Goal: Task Accomplishment & Management: Manage account settings

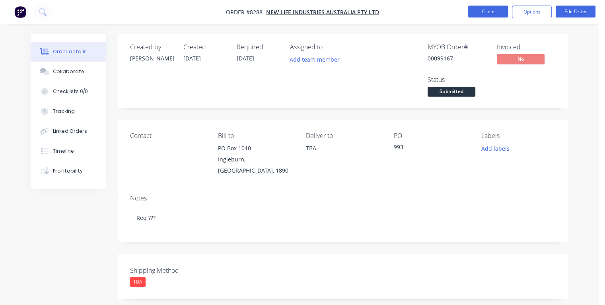
click at [486, 12] on button "Close" at bounding box center [488, 12] width 40 height 12
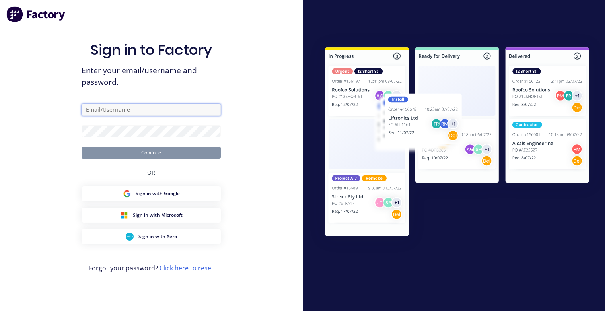
type input "[PERSON_NAME][EMAIL_ADDRESS][DOMAIN_NAME]"
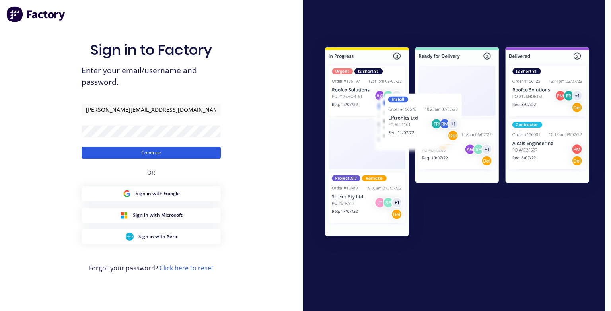
click at [167, 152] on button "Continue" at bounding box center [151, 153] width 139 height 12
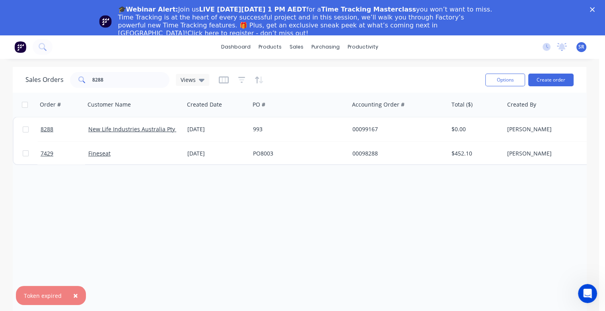
click at [595, 8] on icon "Close" at bounding box center [592, 9] width 5 height 5
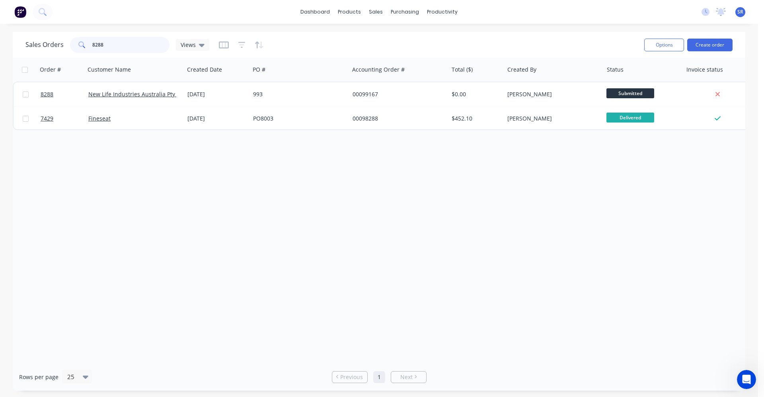
drag, startPoint x: 108, startPoint y: 43, endPoint x: 85, endPoint y: 47, distance: 23.4
click at [85, 47] on div "8288" at bounding box center [119, 45] width 99 height 16
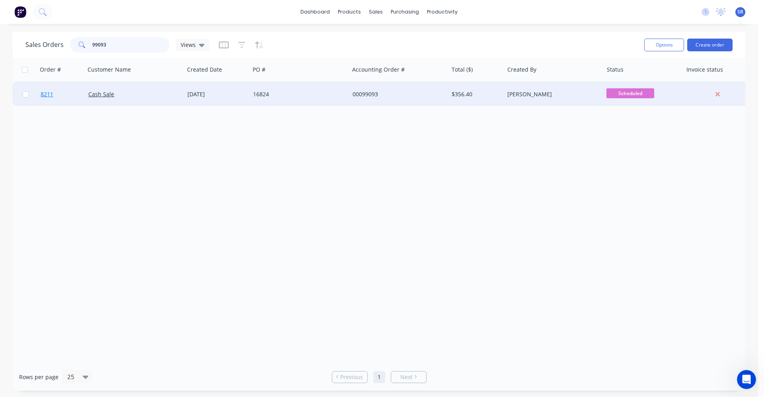
type input "99093"
click at [47, 97] on span "8211" at bounding box center [47, 94] width 13 height 8
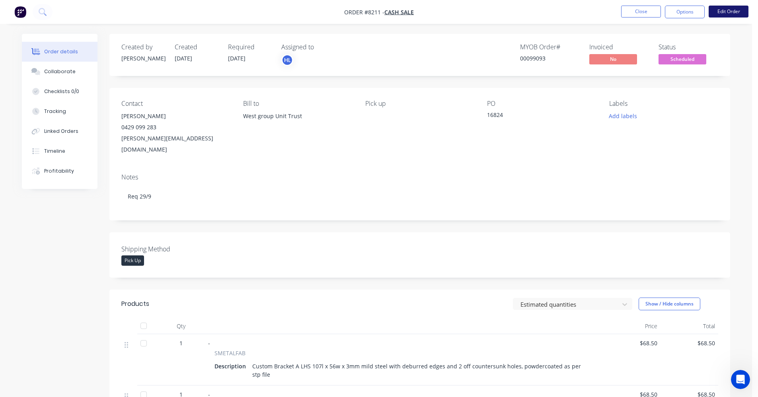
click at [605, 8] on button "Edit Order" at bounding box center [729, 12] width 40 height 12
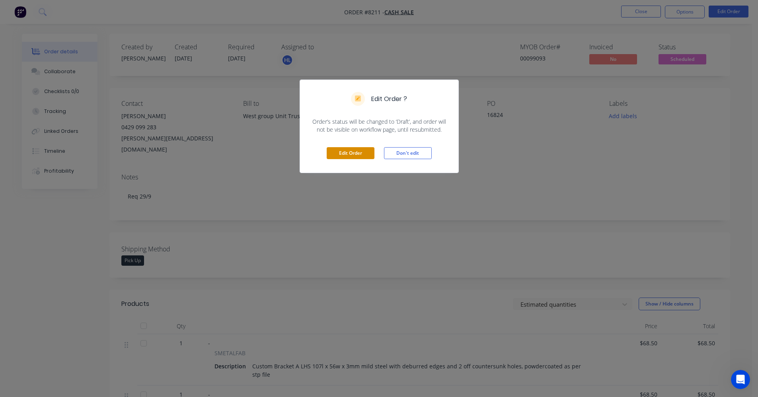
click at [367, 150] on button "Edit Order" at bounding box center [351, 153] width 48 height 12
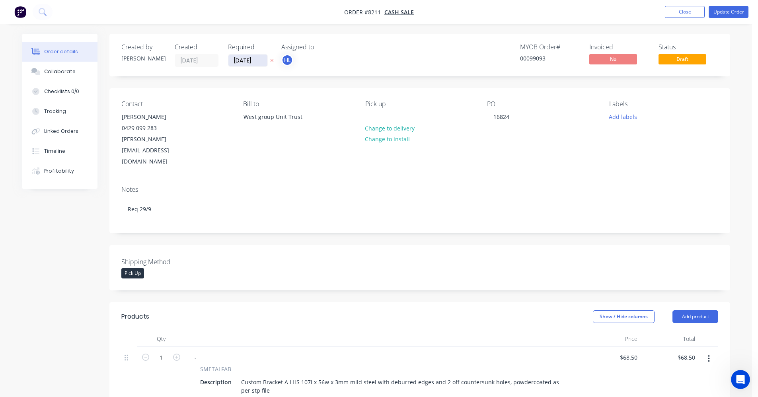
click at [261, 59] on input "[DATE]" at bounding box center [247, 61] width 39 height 12
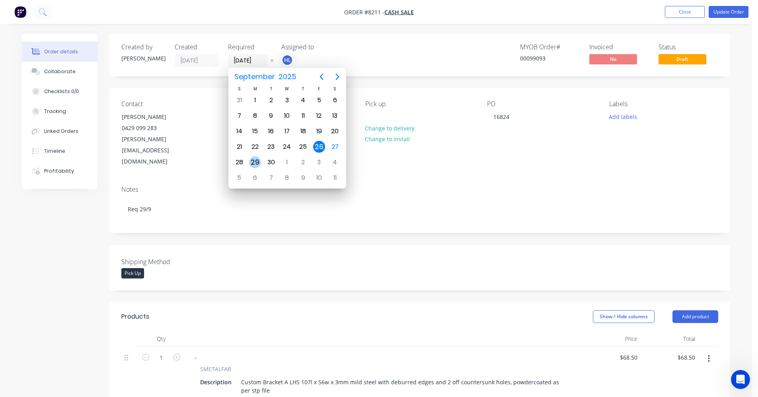
click at [253, 161] on div "29" at bounding box center [255, 162] width 12 height 12
type input "[DATE]"
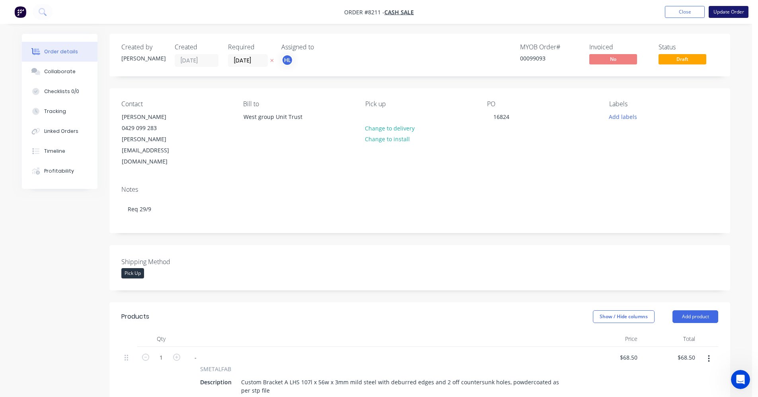
click at [605, 16] on button "Update Order" at bounding box center [729, 12] width 40 height 12
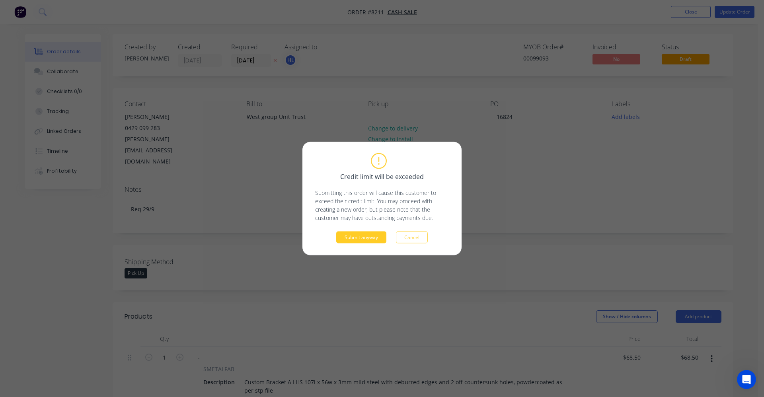
click at [371, 238] on button "Submit anyway" at bounding box center [361, 238] width 50 height 12
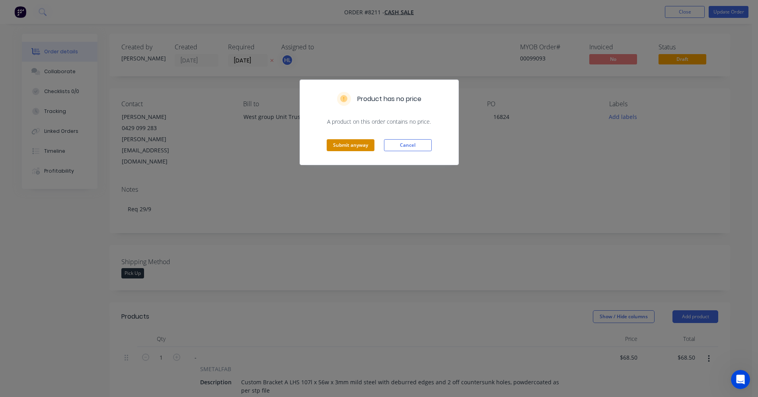
click at [337, 142] on button "Submit anyway" at bounding box center [351, 145] width 48 height 12
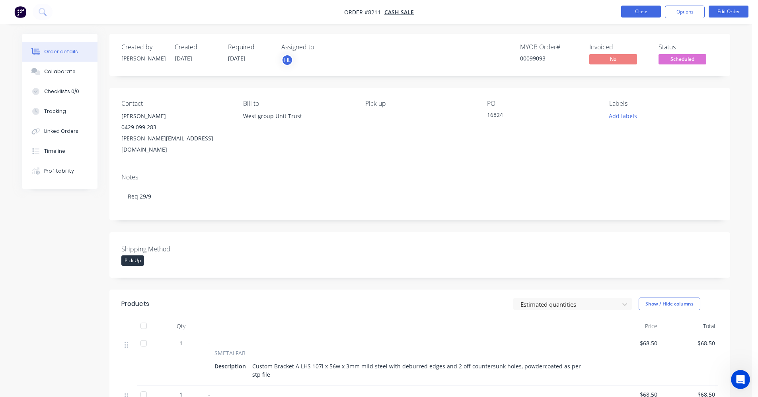
click at [605, 7] on button "Close" at bounding box center [641, 12] width 40 height 12
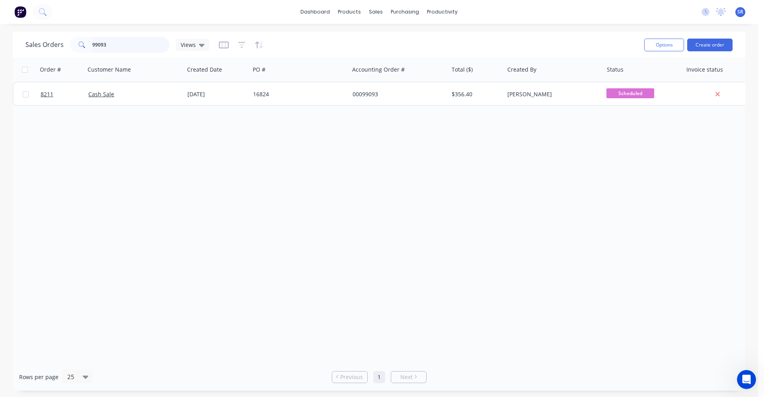
click at [120, 43] on input "99093" at bounding box center [131, 45] width 78 height 16
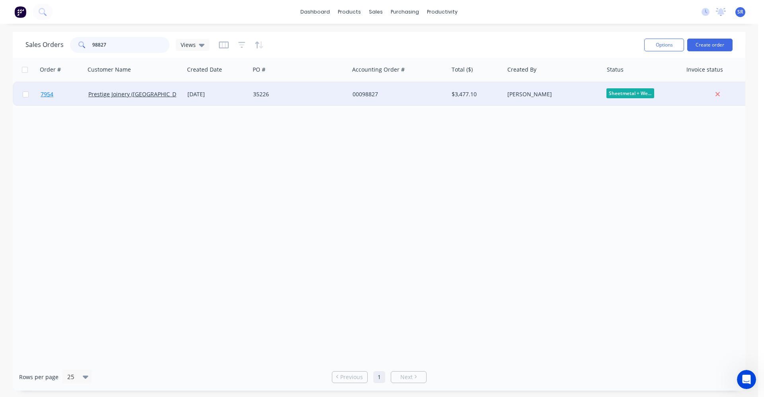
type input "98827"
click at [46, 96] on span "7954" at bounding box center [47, 94] width 13 height 8
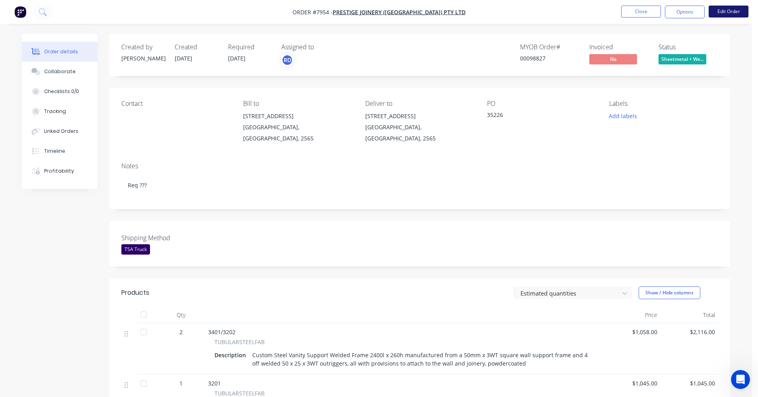
click at [605, 15] on button "Edit Order" at bounding box center [729, 12] width 40 height 12
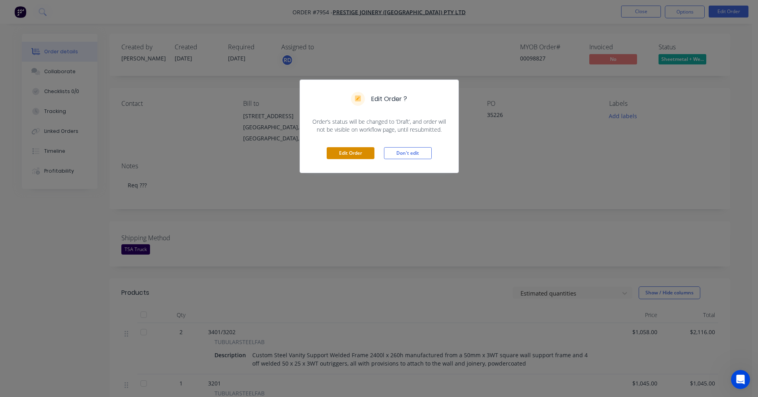
click at [363, 152] on button "Edit Order" at bounding box center [351, 153] width 48 height 12
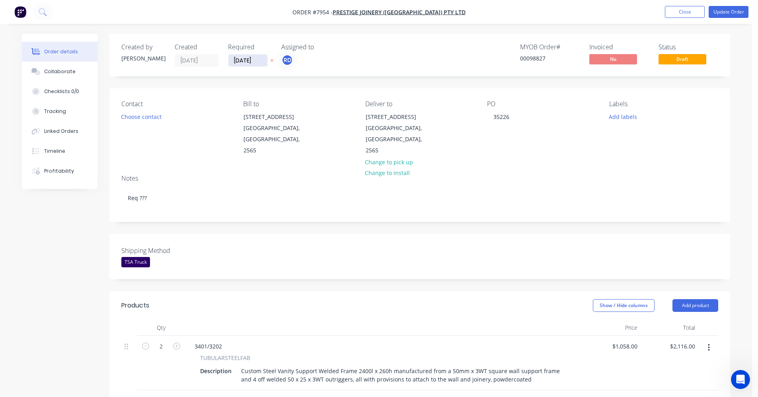
click at [260, 57] on input "[DATE]" at bounding box center [247, 61] width 39 height 12
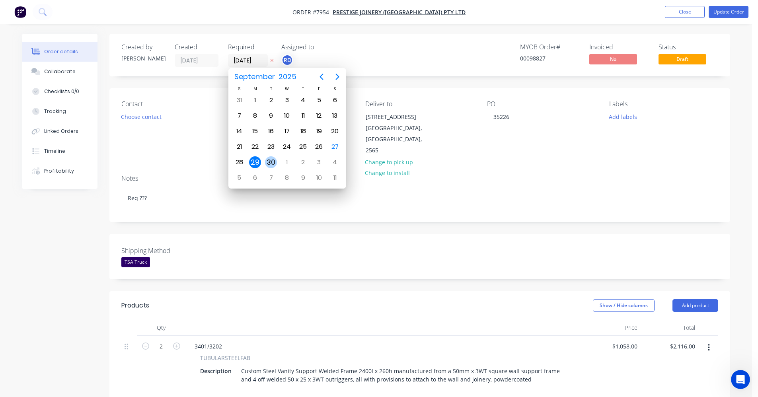
click at [272, 163] on div "30" at bounding box center [271, 162] width 12 height 12
type input "[DATE]"
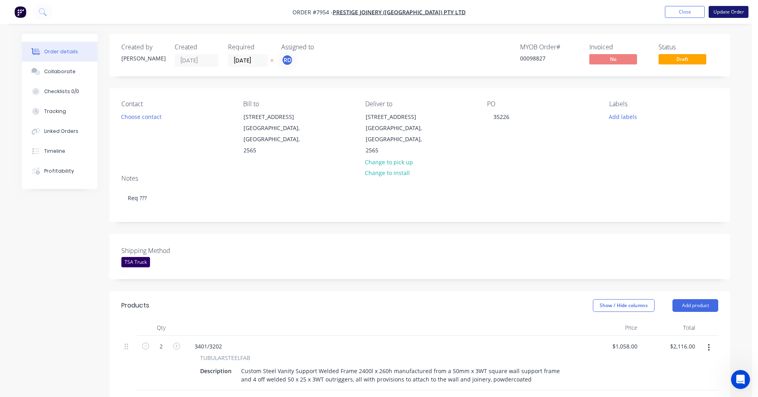
click at [605, 13] on button "Update Order" at bounding box center [729, 12] width 40 height 12
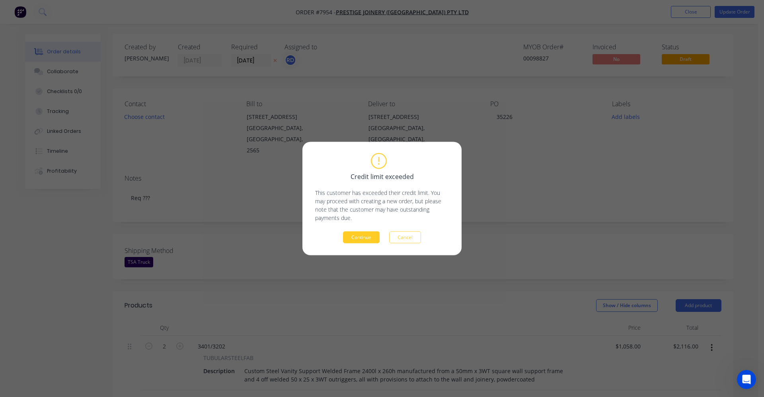
click at [351, 232] on button "Continue" at bounding box center [361, 238] width 37 height 12
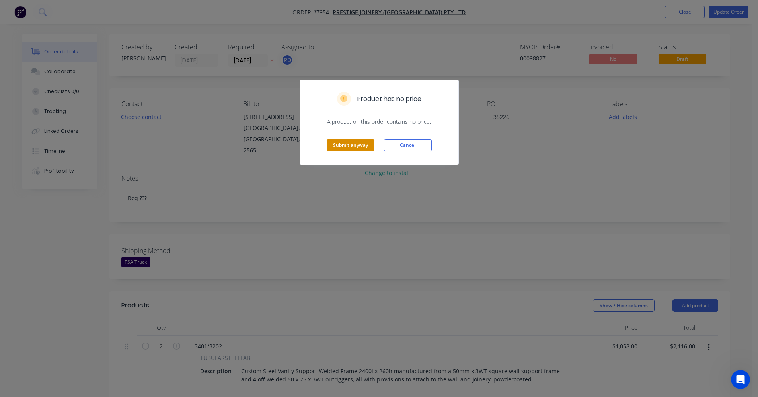
click at [335, 145] on button "Submit anyway" at bounding box center [351, 145] width 48 height 12
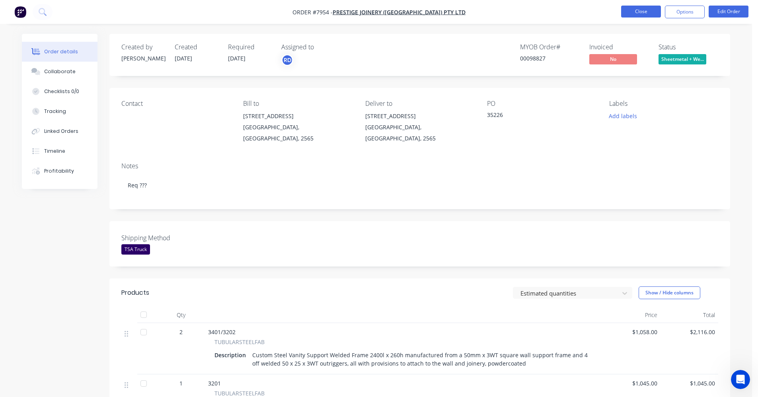
click at [605, 12] on button "Close" at bounding box center [641, 12] width 40 height 12
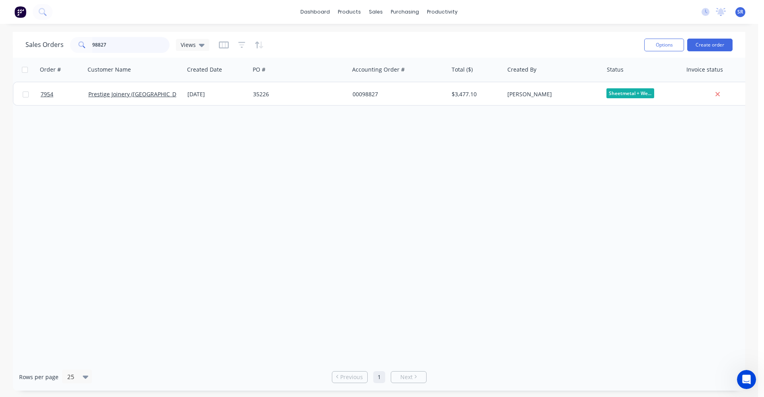
click at [120, 42] on input "98827" at bounding box center [131, 45] width 78 height 16
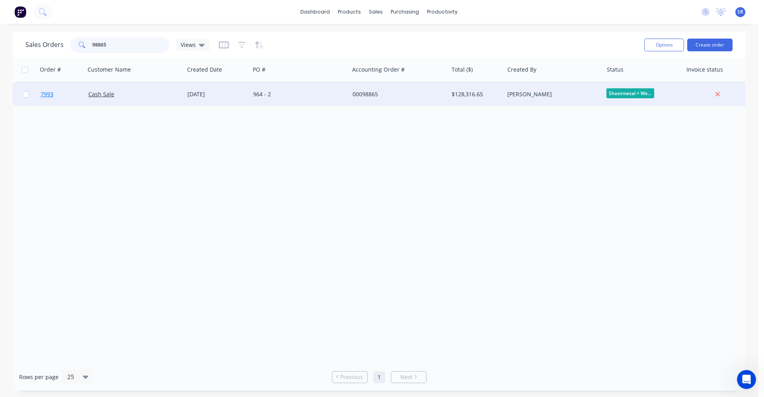
type input "98865"
click at [48, 97] on span "7993" at bounding box center [47, 94] width 13 height 8
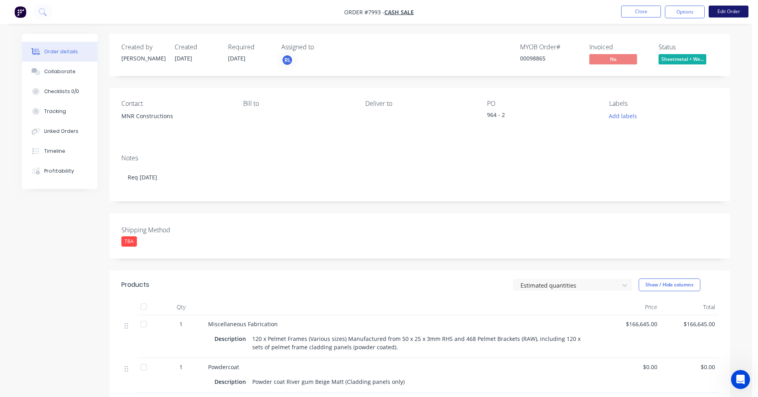
click at [605, 11] on button "Edit Order" at bounding box center [729, 12] width 40 height 12
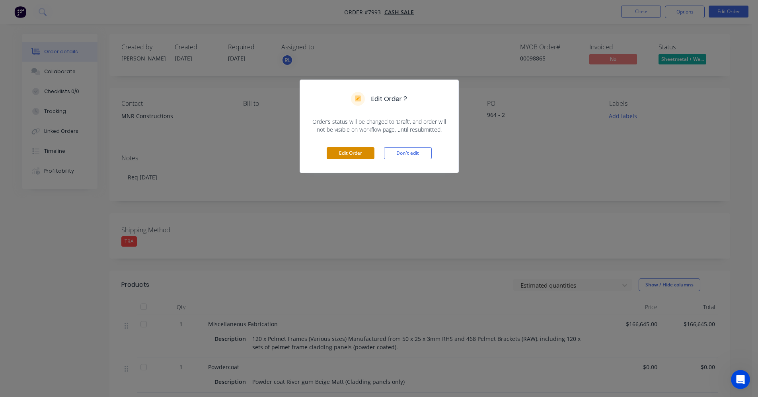
click at [355, 150] on button "Edit Order" at bounding box center [351, 153] width 48 height 12
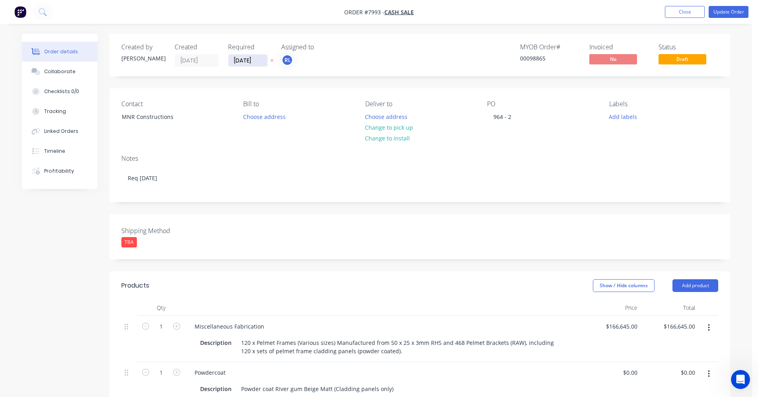
click at [261, 60] on input "[DATE]" at bounding box center [247, 61] width 39 height 12
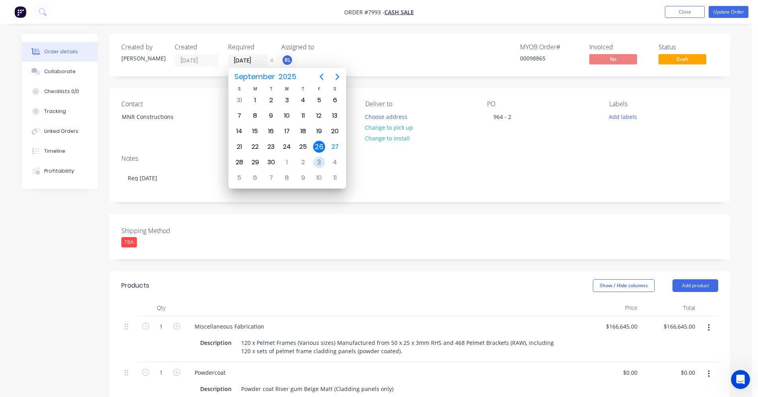
click at [321, 162] on div "3" at bounding box center [319, 162] width 12 height 12
type input "[DATE]"
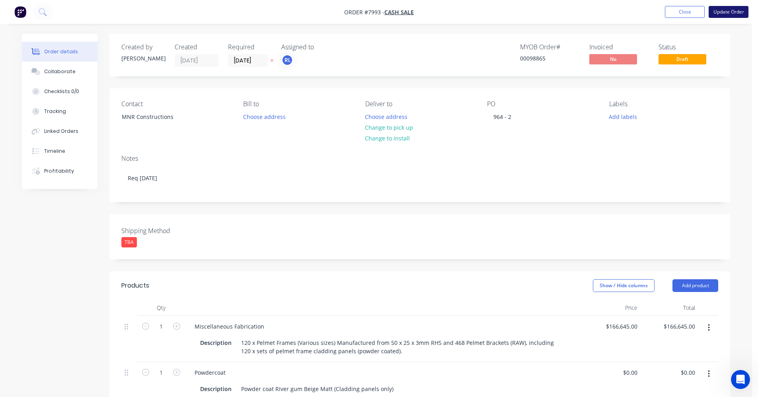
click at [605, 9] on button "Update Order" at bounding box center [729, 12] width 40 height 12
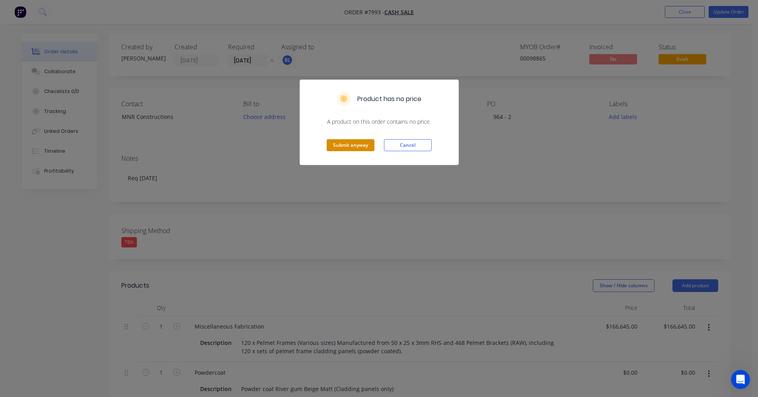
click at [355, 144] on button "Submit anyway" at bounding box center [351, 145] width 48 height 12
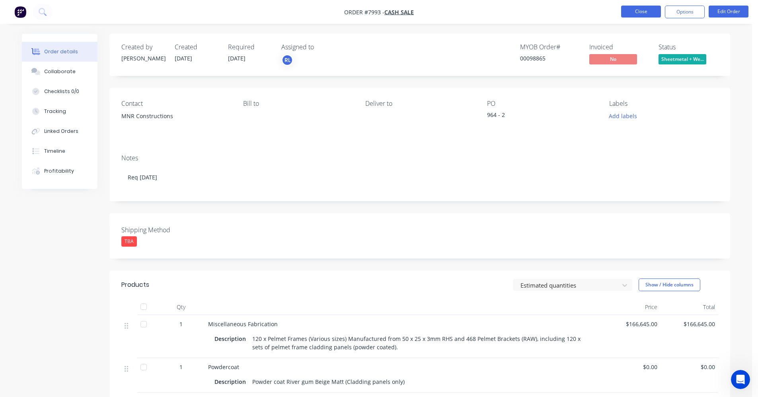
click at [605, 12] on button "Close" at bounding box center [641, 12] width 40 height 12
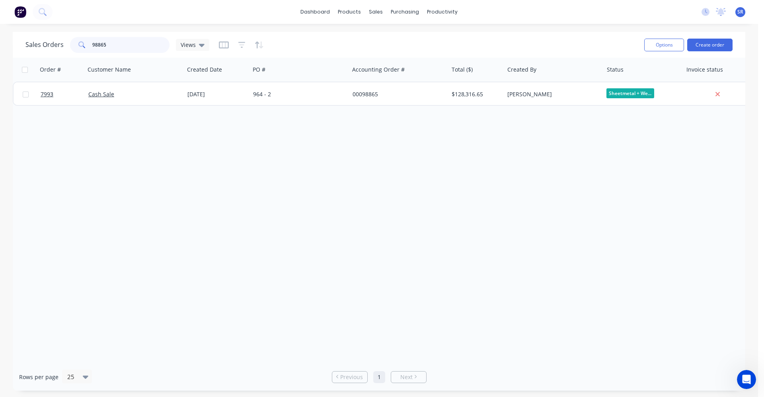
click at [110, 45] on input "98865" at bounding box center [131, 45] width 78 height 16
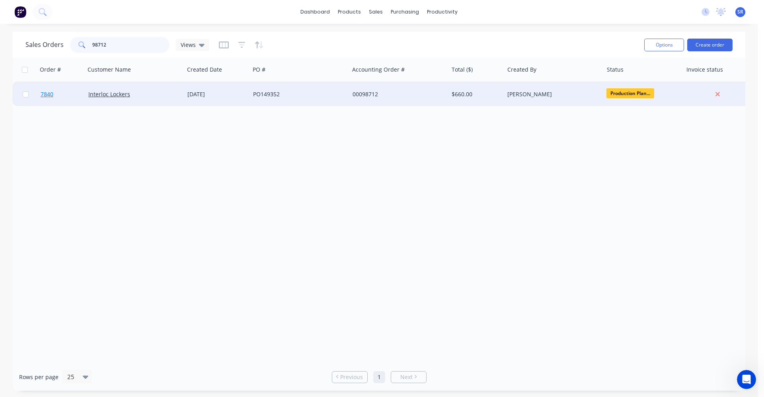
type input "98712"
click at [48, 96] on span "7840" at bounding box center [47, 94] width 13 height 8
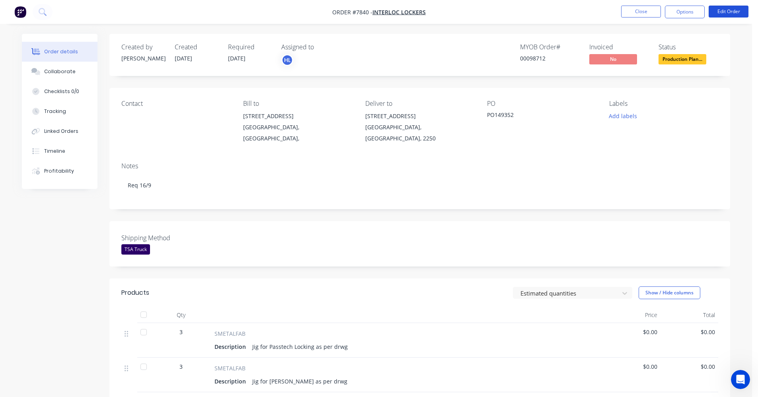
click at [605, 13] on button "Edit Order" at bounding box center [729, 12] width 40 height 12
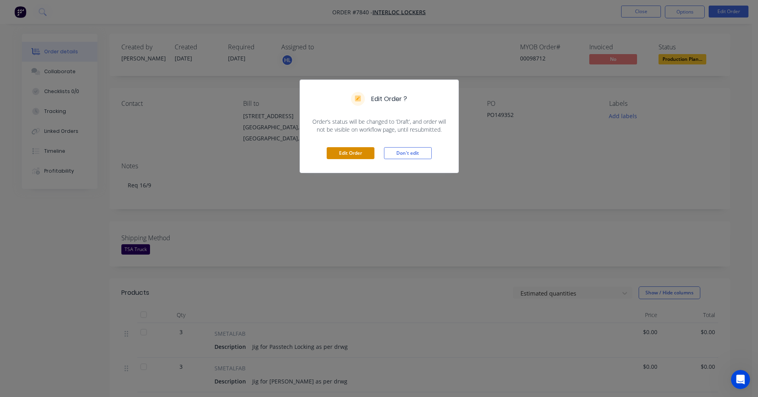
click at [359, 153] on button "Edit Order" at bounding box center [351, 153] width 48 height 12
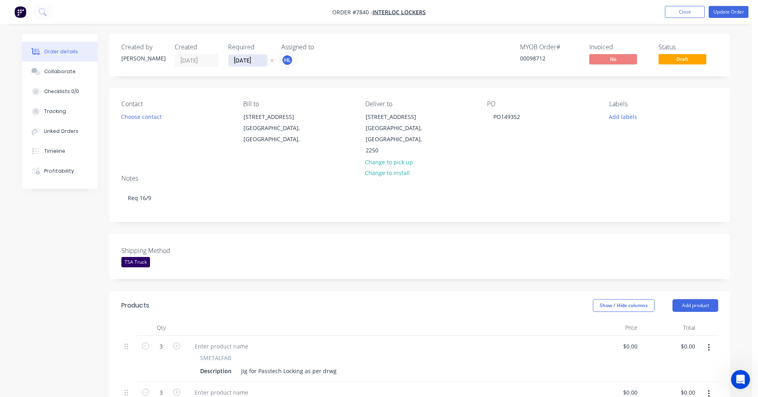
click at [261, 59] on input "[DATE]" at bounding box center [247, 61] width 39 height 12
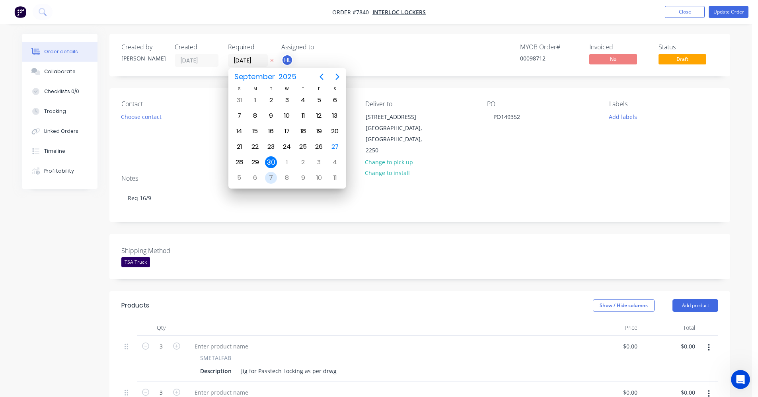
click at [273, 176] on div "7" at bounding box center [271, 178] width 12 height 12
type input "[DATE]"
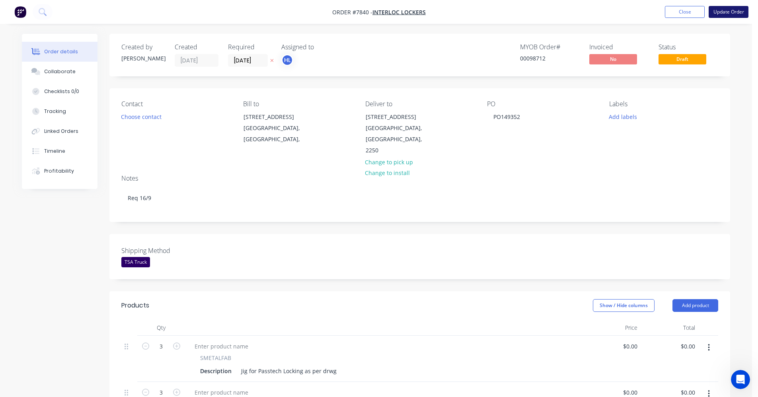
click at [605, 12] on button "Update Order" at bounding box center [729, 12] width 40 height 12
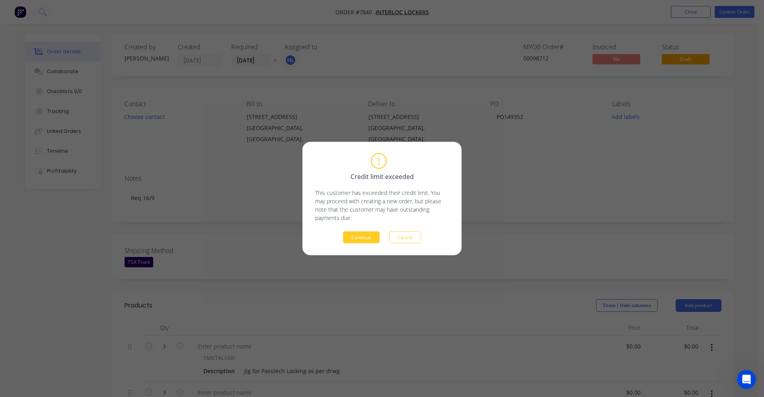
click at [367, 241] on button "Continue" at bounding box center [361, 238] width 37 height 12
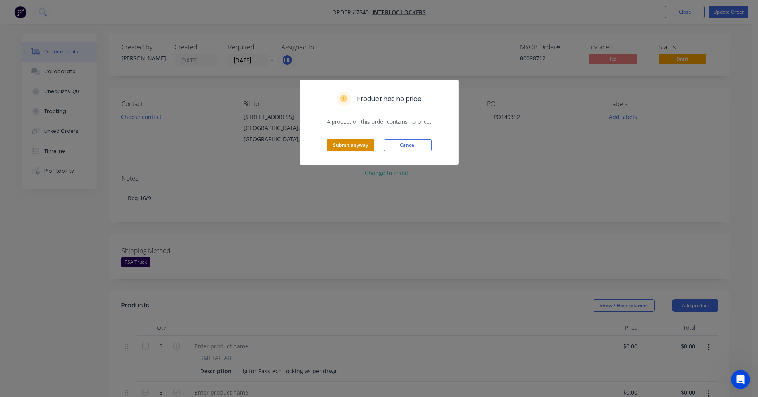
click at [345, 144] on button "Submit anyway" at bounding box center [351, 145] width 48 height 12
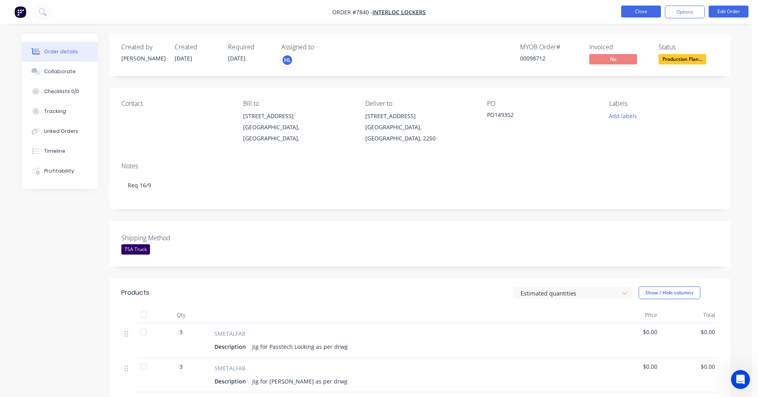
click at [605, 10] on button "Close" at bounding box center [641, 12] width 40 height 12
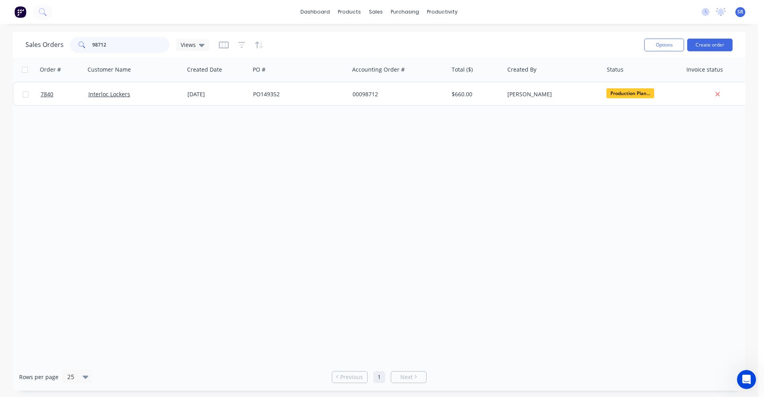
click at [122, 44] on input "98712" at bounding box center [131, 45] width 78 height 16
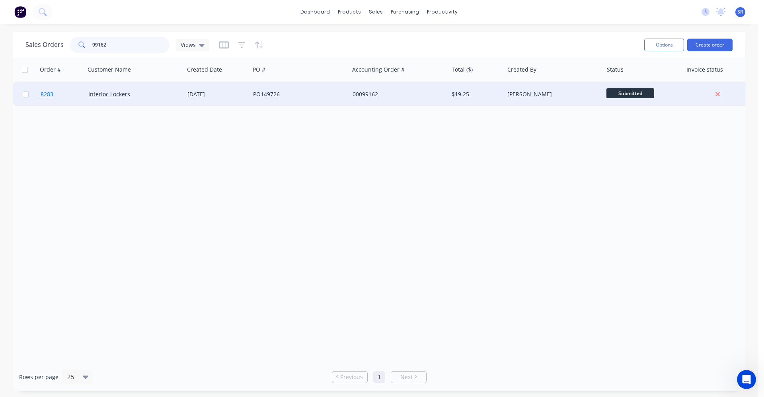
type input "99162"
click at [45, 95] on span "8283" at bounding box center [47, 94] width 13 height 8
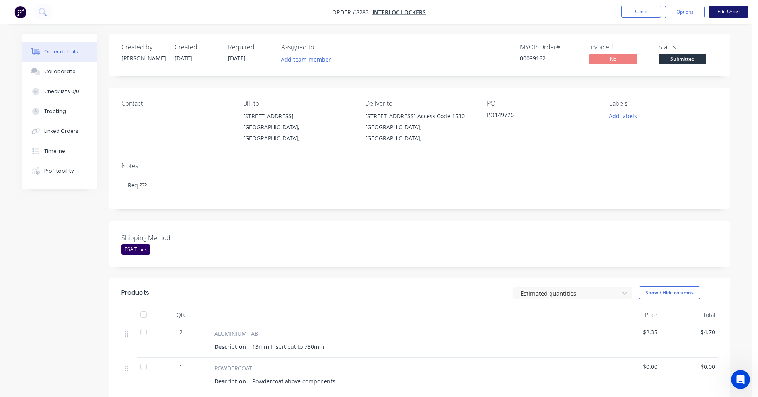
click at [605, 14] on button "Edit Order" at bounding box center [729, 12] width 40 height 12
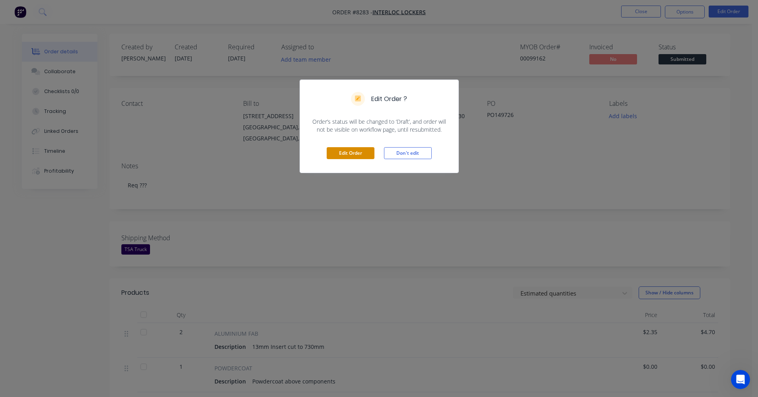
click at [361, 154] on button "Edit Order" at bounding box center [351, 153] width 48 height 12
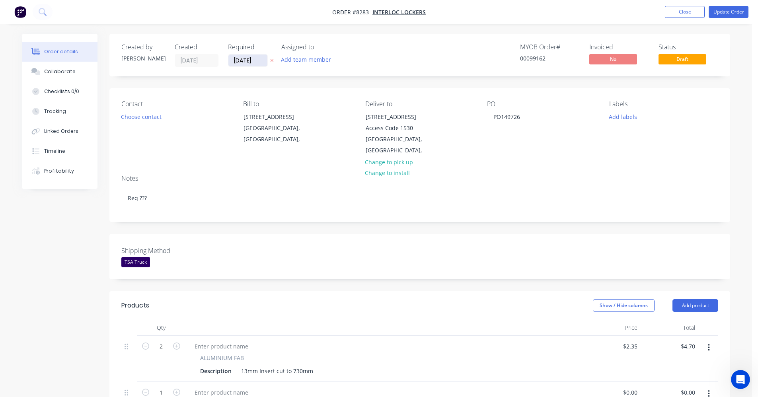
click at [262, 58] on input "[DATE]" at bounding box center [247, 61] width 39 height 12
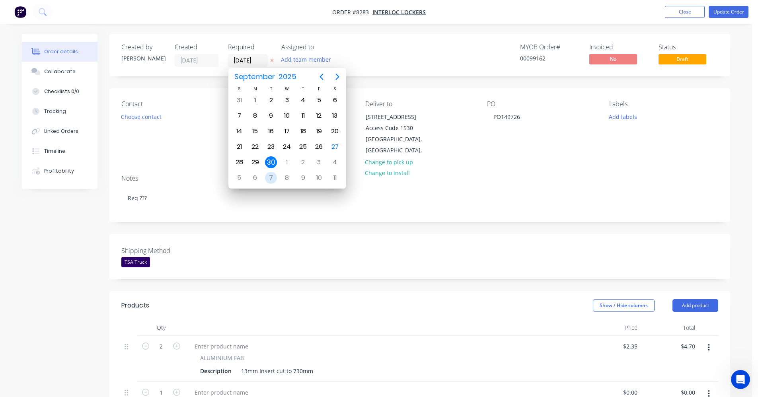
click at [273, 179] on div "7" at bounding box center [271, 178] width 12 height 12
type input "[DATE]"
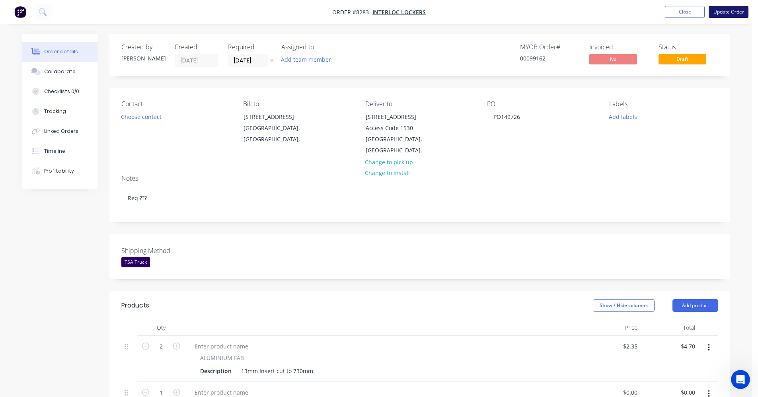
click at [605, 9] on button "Update Order" at bounding box center [729, 12] width 40 height 12
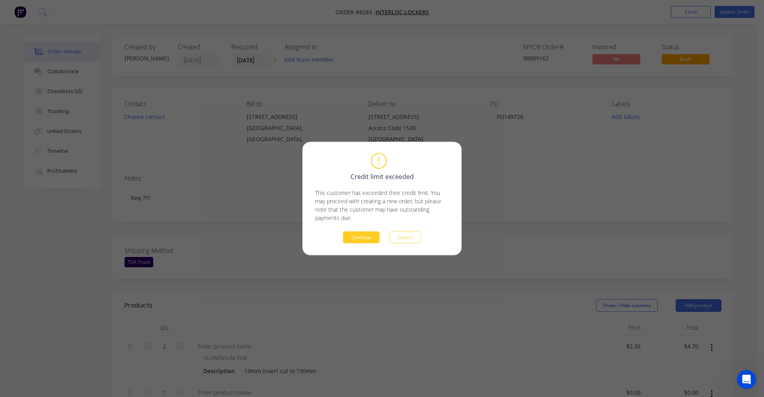
click at [365, 236] on button "Continue" at bounding box center [361, 238] width 37 height 12
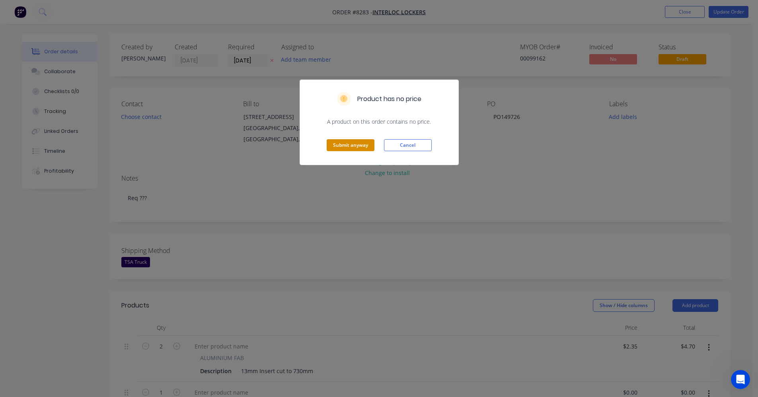
click at [339, 142] on button "Submit anyway" at bounding box center [351, 145] width 48 height 12
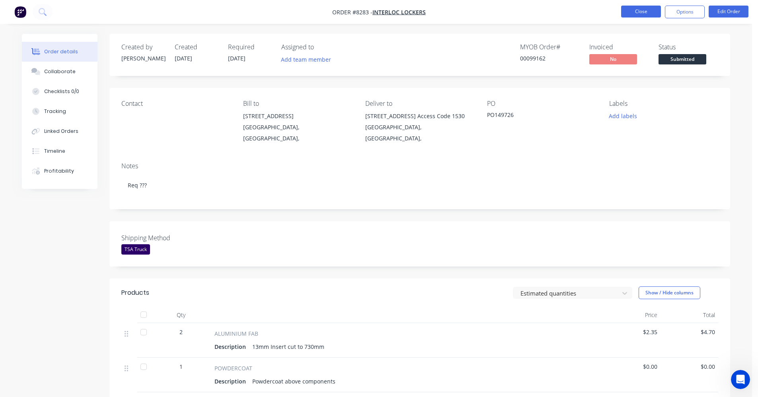
click at [605, 10] on button "Close" at bounding box center [641, 12] width 40 height 12
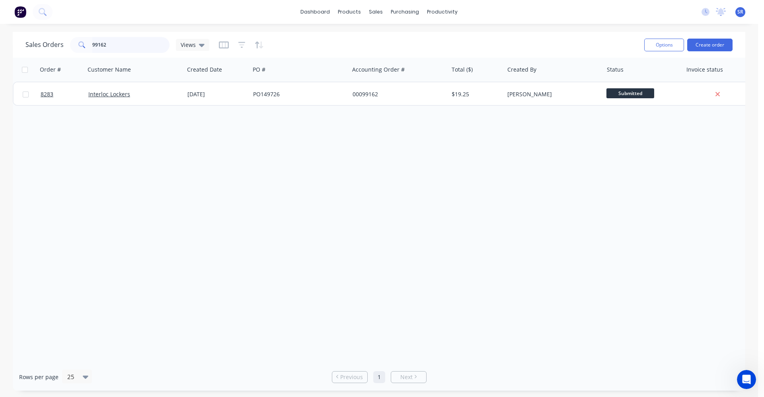
click at [119, 45] on input "99162" at bounding box center [131, 45] width 78 height 16
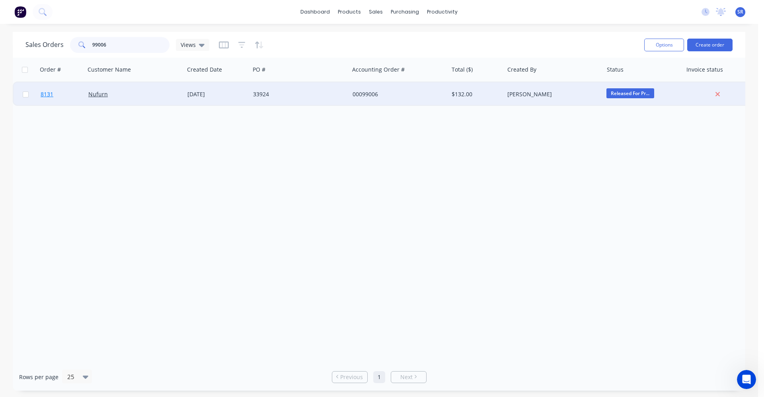
type input "99006"
click at [47, 95] on span "8131" at bounding box center [47, 94] width 13 height 8
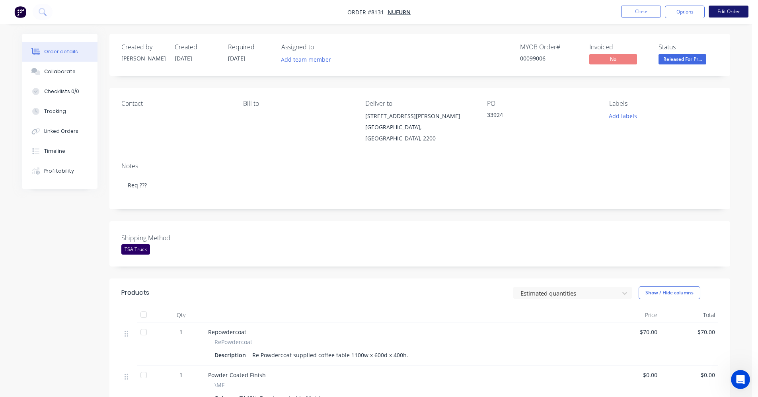
click at [605, 13] on button "Edit Order" at bounding box center [729, 12] width 40 height 12
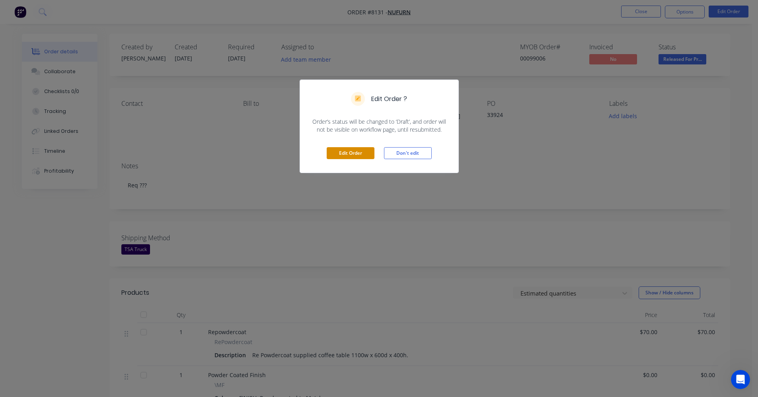
click at [336, 152] on button "Edit Order" at bounding box center [351, 153] width 48 height 12
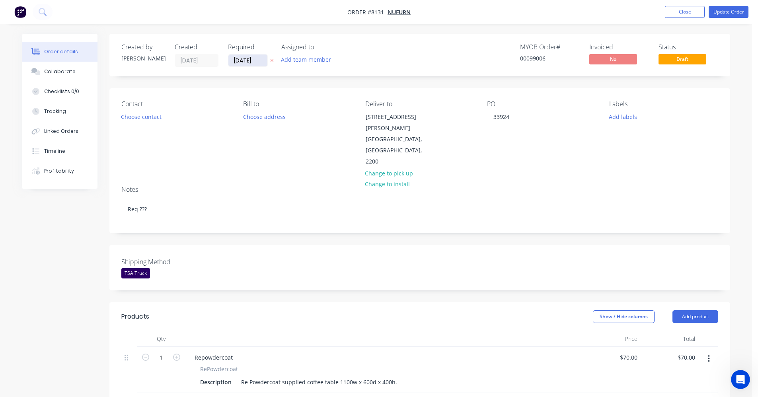
click at [261, 58] on input "[DATE]" at bounding box center [247, 61] width 39 height 12
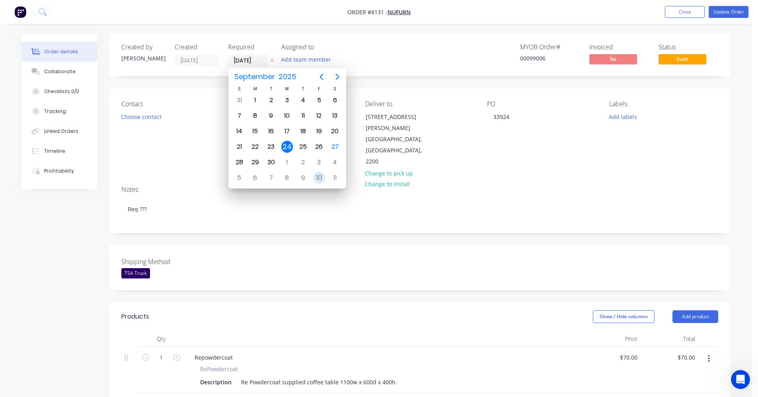
click at [320, 178] on div "10" at bounding box center [319, 178] width 12 height 12
type input "[DATE]"
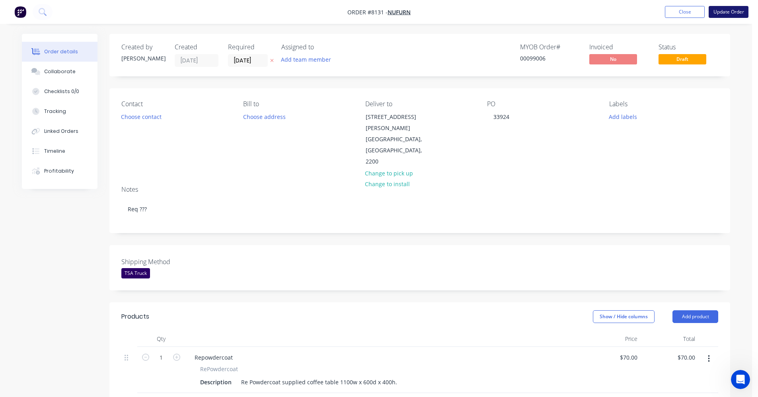
click at [605, 11] on button "Update Order" at bounding box center [729, 12] width 40 height 12
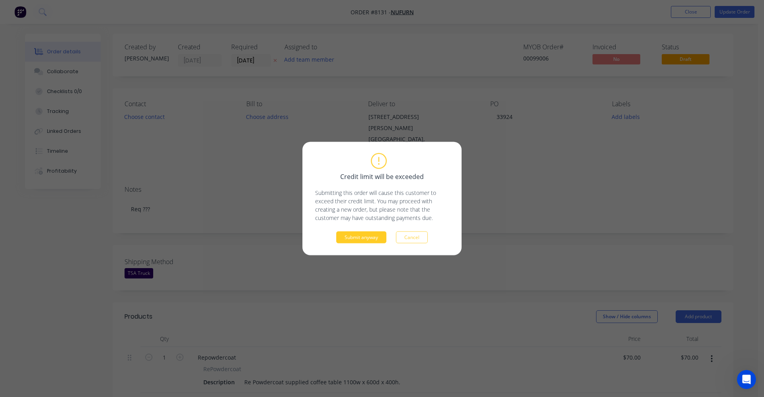
click at [350, 237] on button "Submit anyway" at bounding box center [361, 238] width 50 height 12
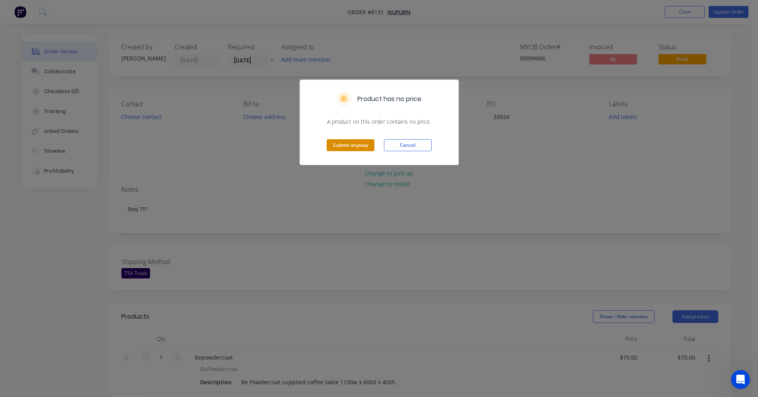
click at [333, 146] on button "Submit anyway" at bounding box center [351, 145] width 48 height 12
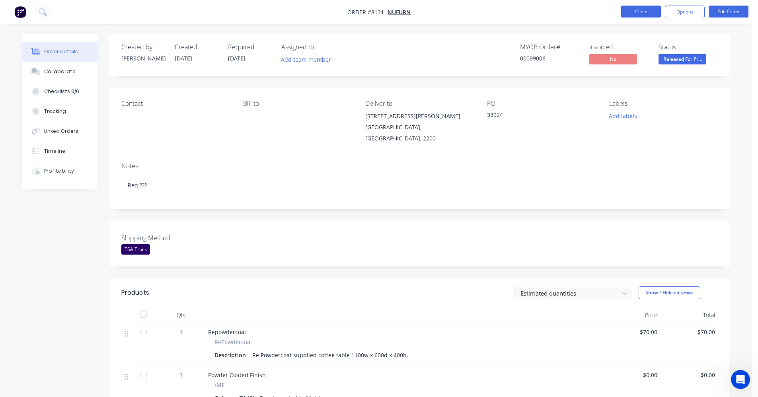
click at [605, 16] on button "Close" at bounding box center [641, 12] width 40 height 12
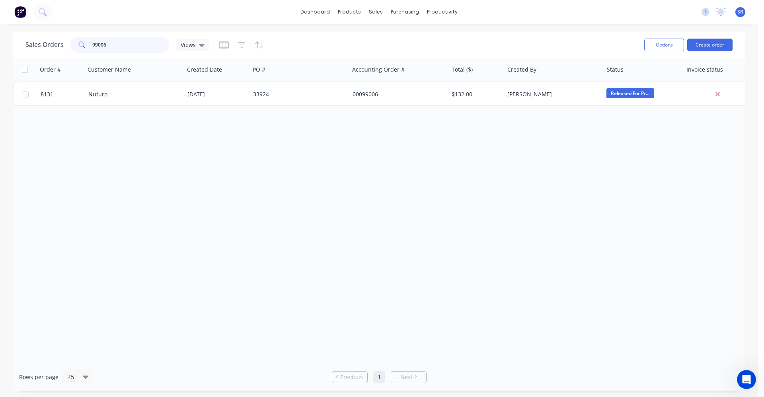
drag, startPoint x: 112, startPoint y: 43, endPoint x: 138, endPoint y: 57, distance: 29.2
click at [114, 46] on input "99006" at bounding box center [131, 45] width 78 height 16
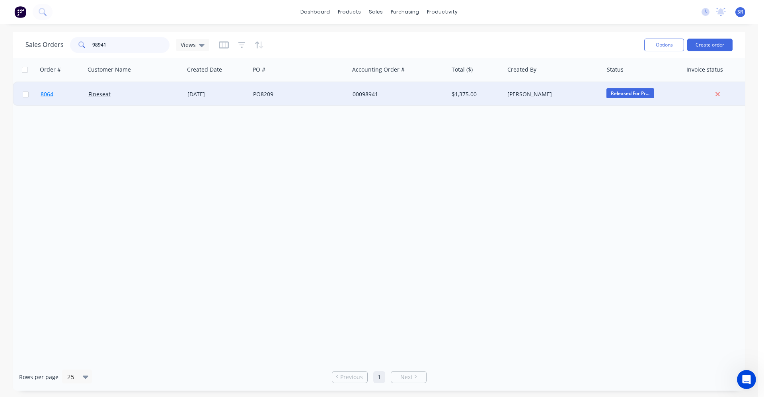
type input "98941"
click at [47, 95] on span "8064" at bounding box center [47, 94] width 13 height 8
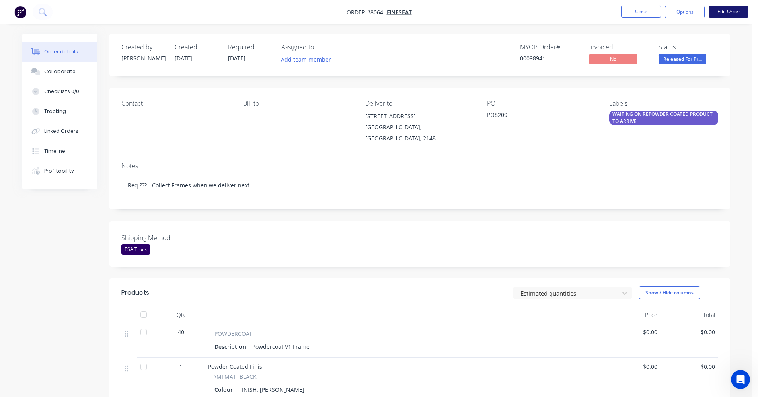
click at [605, 13] on button "Edit Order" at bounding box center [729, 12] width 40 height 12
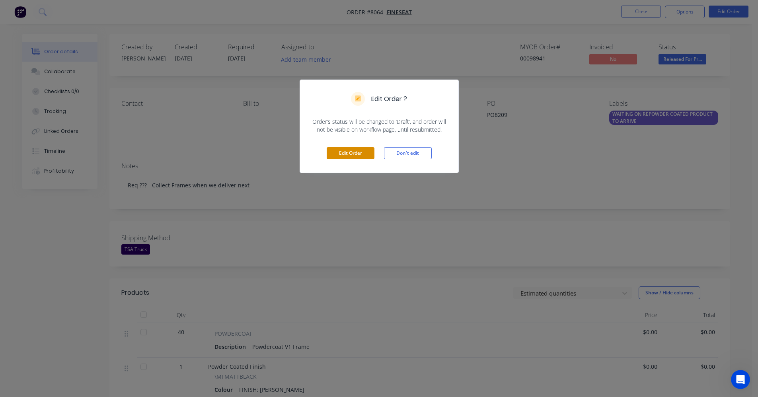
click at [357, 154] on button "Edit Order" at bounding box center [351, 153] width 48 height 12
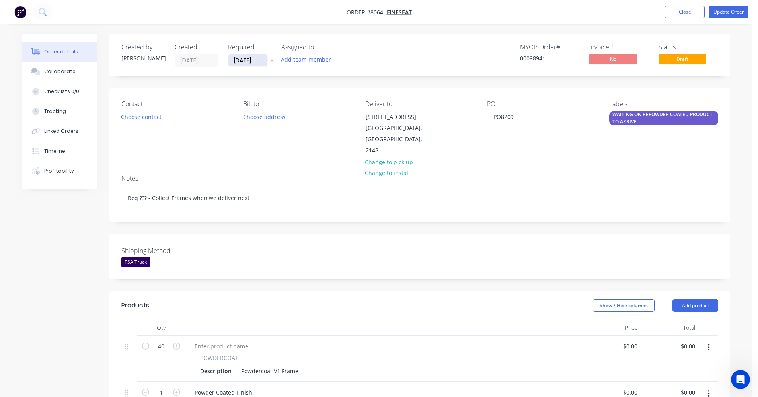
click at [261, 61] on input "[DATE]" at bounding box center [247, 61] width 39 height 12
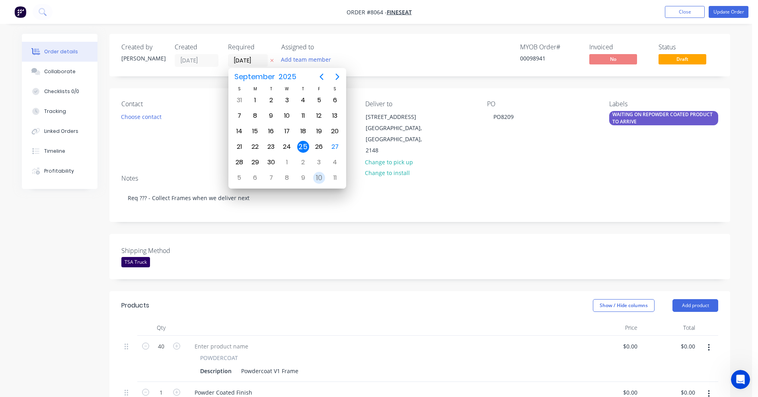
click at [320, 179] on div "10" at bounding box center [319, 178] width 12 height 12
type input "[DATE]"
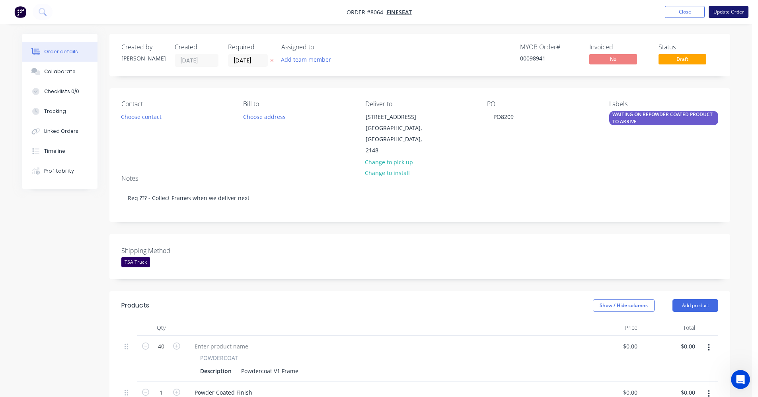
click at [605, 11] on button "Update Order" at bounding box center [729, 12] width 40 height 12
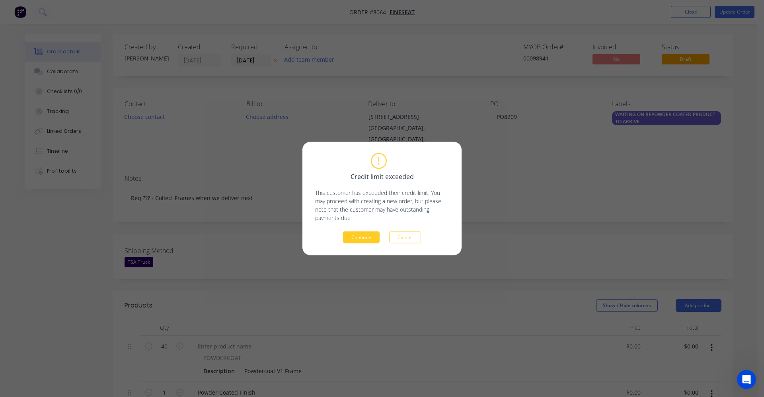
click at [358, 238] on button "Continue" at bounding box center [361, 238] width 37 height 12
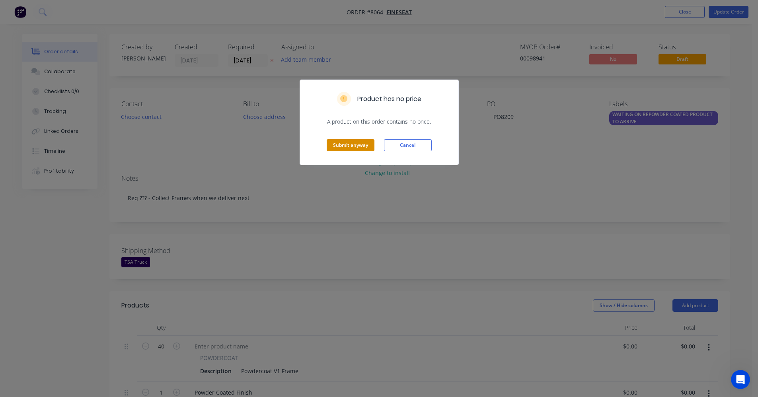
click at [341, 145] on button "Submit anyway" at bounding box center [351, 145] width 48 height 12
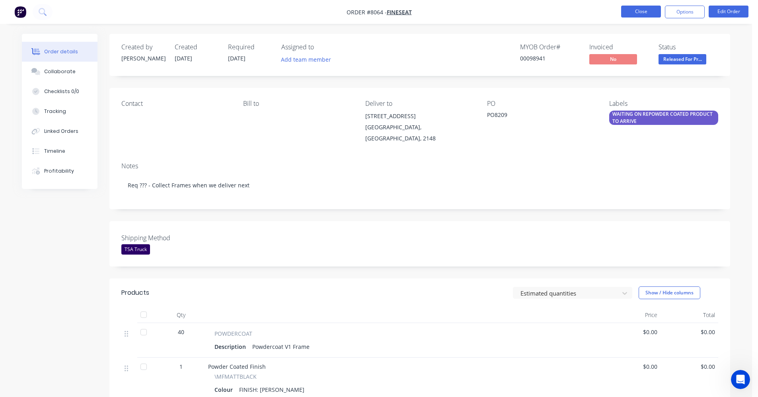
click at [605, 14] on button "Close" at bounding box center [641, 12] width 40 height 12
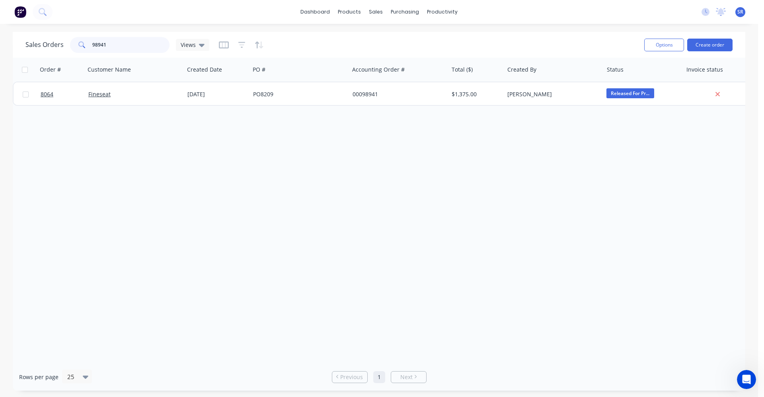
click at [117, 45] on input "98941" at bounding box center [131, 45] width 78 height 16
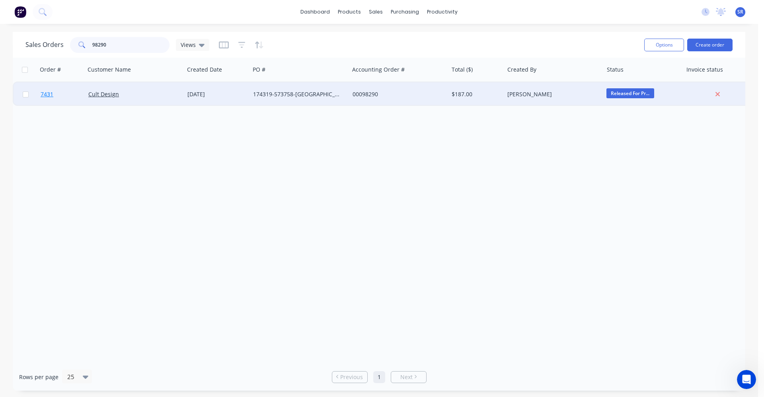
type input "98290"
click at [48, 96] on span "7431" at bounding box center [47, 94] width 13 height 8
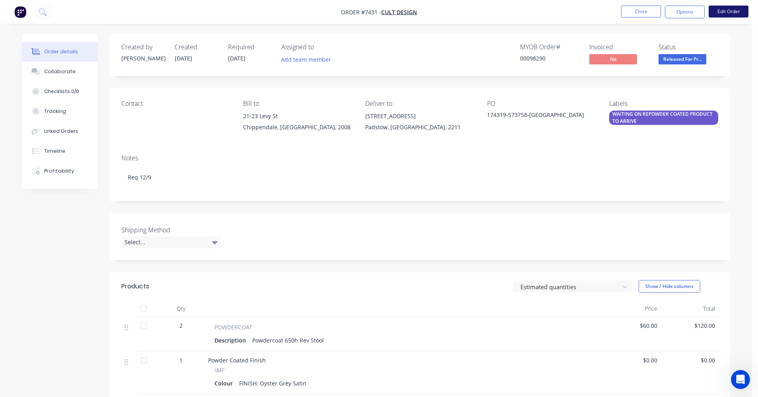
click at [605, 12] on button "Edit Order" at bounding box center [729, 12] width 40 height 12
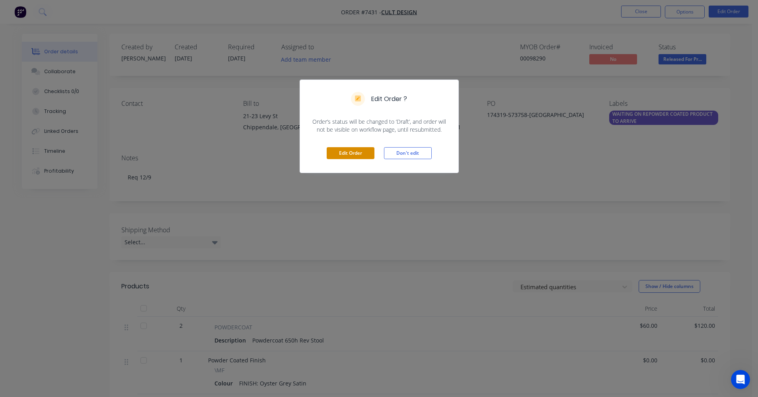
click at [345, 155] on button "Edit Order" at bounding box center [351, 153] width 48 height 12
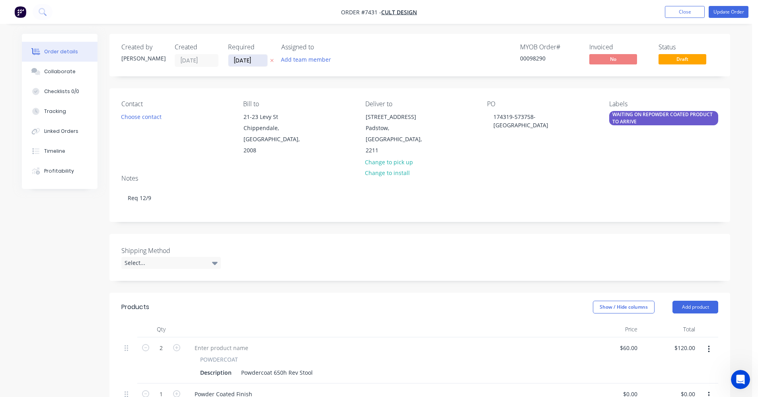
click at [259, 60] on input "[DATE]" at bounding box center [247, 61] width 39 height 12
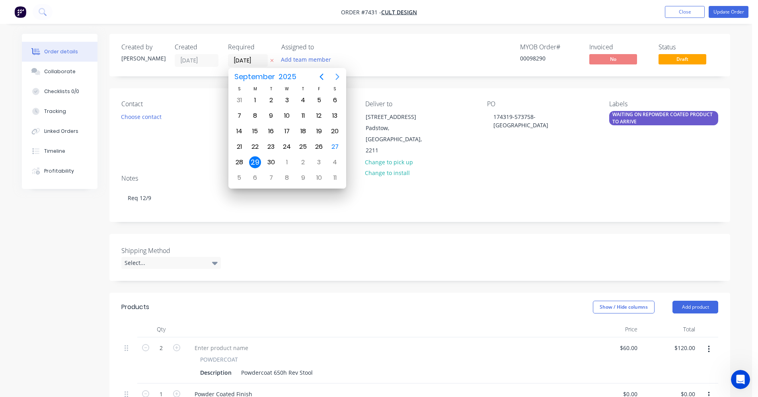
click at [337, 76] on icon "Next page" at bounding box center [337, 77] width 4 height 6
click at [257, 146] on div "20" at bounding box center [255, 147] width 12 height 12
type input "[DATE]"
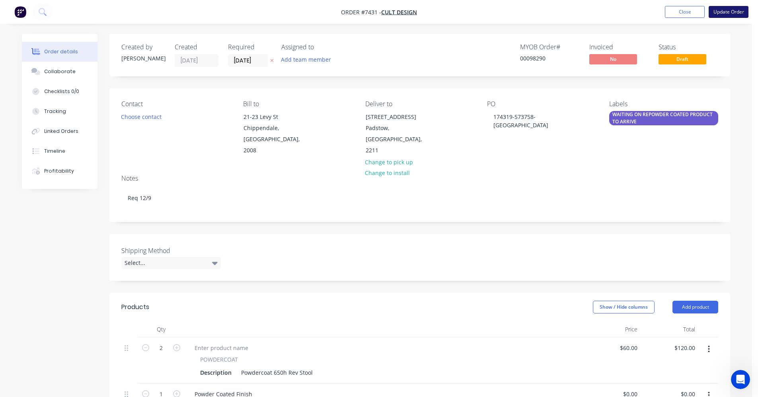
click at [605, 11] on button "Update Order" at bounding box center [729, 12] width 40 height 12
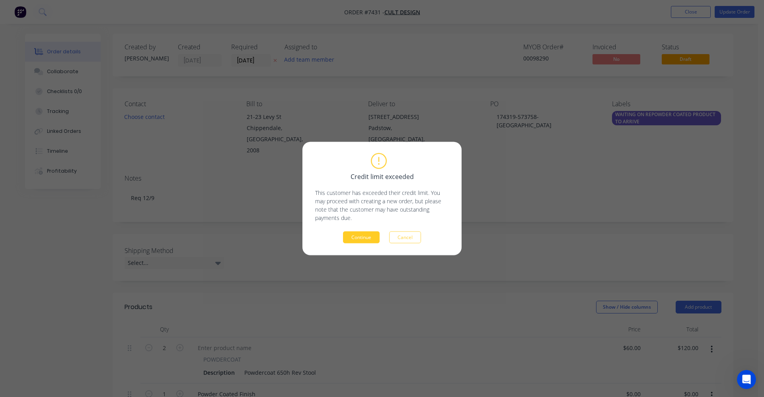
click at [362, 234] on button "Continue" at bounding box center [361, 238] width 37 height 12
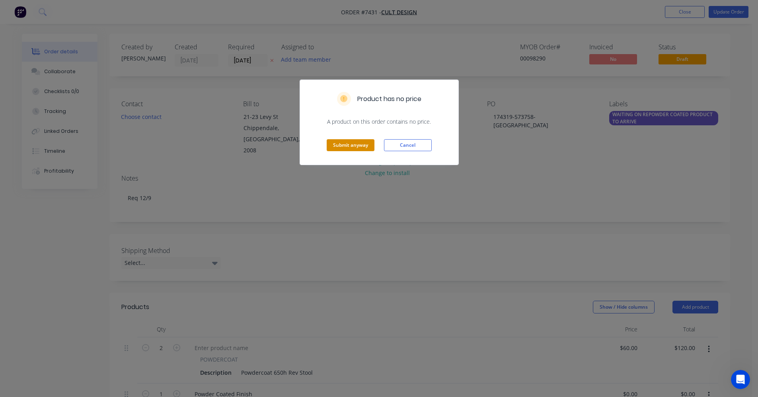
click at [336, 142] on button "Submit anyway" at bounding box center [351, 145] width 48 height 12
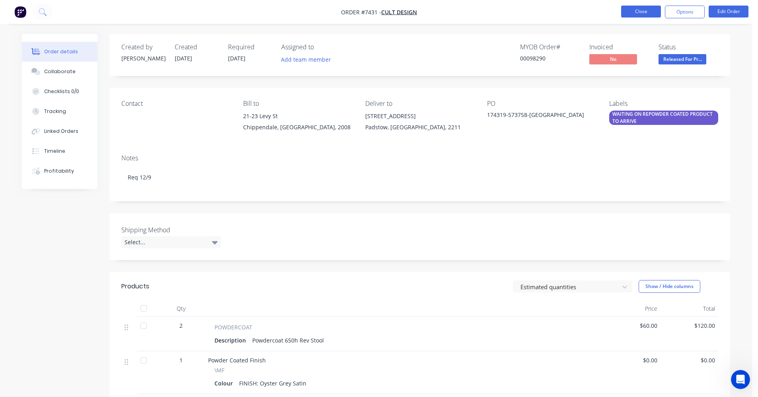
click at [605, 8] on button "Close" at bounding box center [641, 12] width 40 height 12
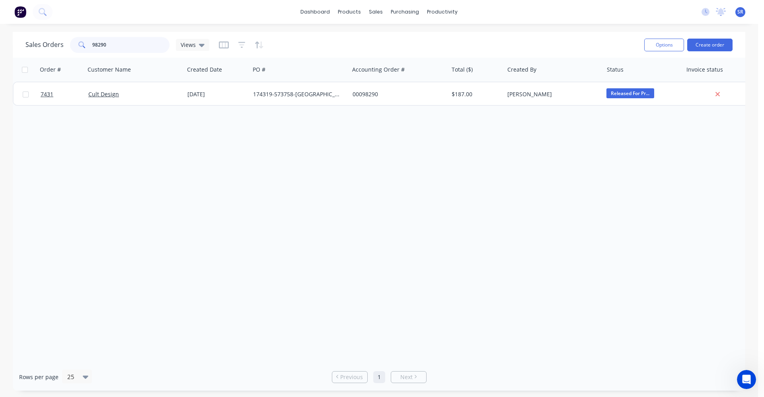
click at [122, 45] on input "98290" at bounding box center [131, 45] width 78 height 16
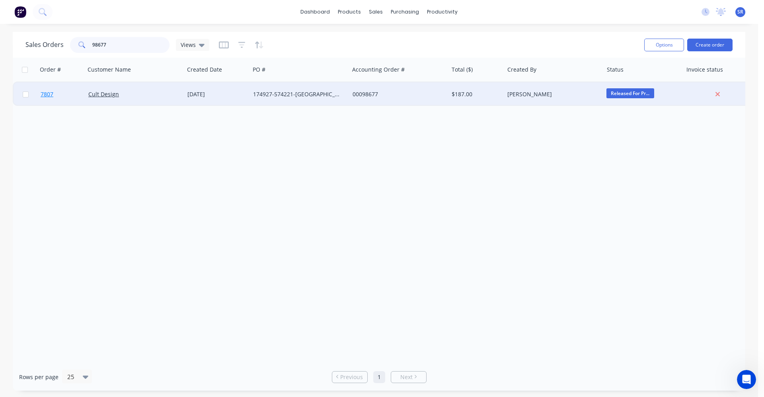
type input "98677"
click at [47, 98] on link "7807" at bounding box center [65, 94] width 48 height 24
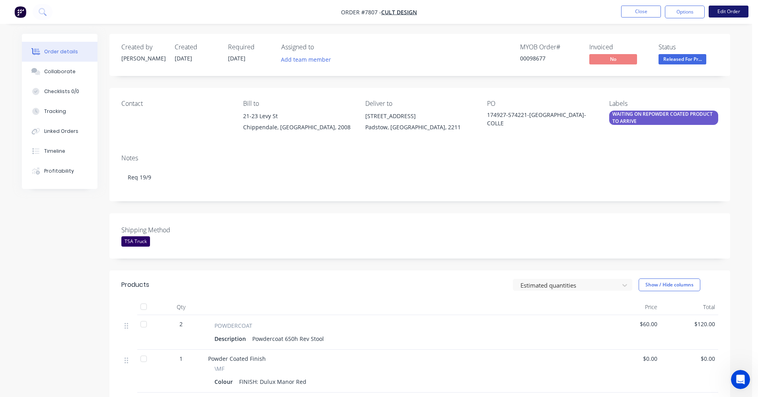
click at [605, 10] on button "Edit Order" at bounding box center [729, 12] width 40 height 12
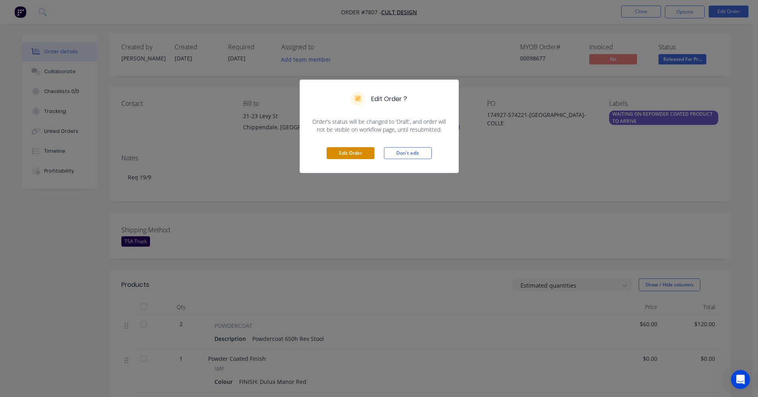
click at [345, 153] on button "Edit Order" at bounding box center [351, 153] width 48 height 12
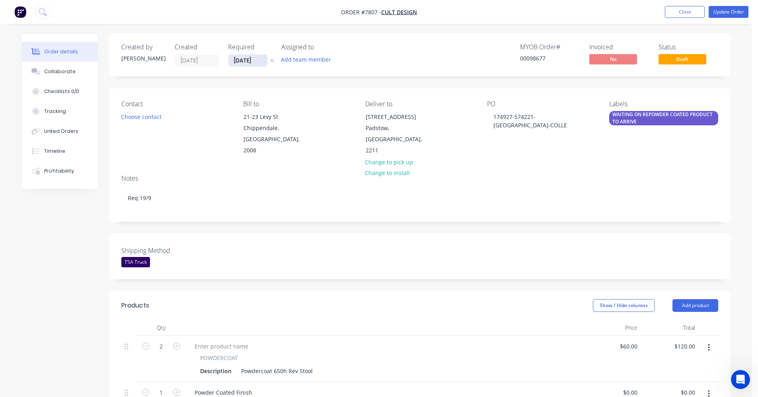
click at [259, 59] on input "[DATE]" at bounding box center [247, 61] width 39 height 12
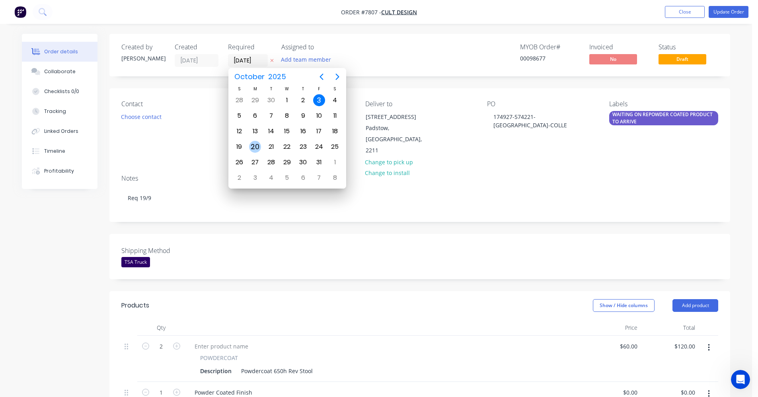
click at [257, 146] on div "20" at bounding box center [255, 147] width 12 height 12
type input "[DATE]"
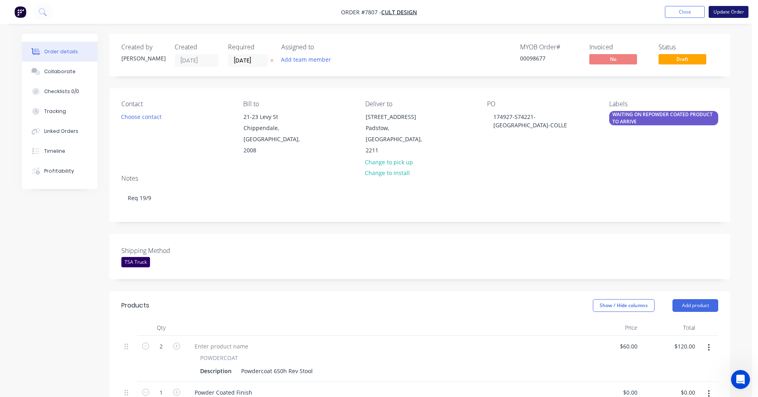
click at [605, 10] on button "Update Order" at bounding box center [729, 12] width 40 height 12
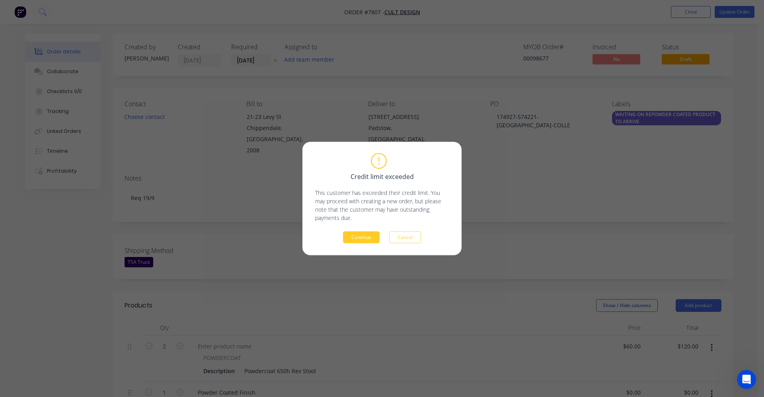
click at [366, 236] on button "Continue" at bounding box center [361, 238] width 37 height 12
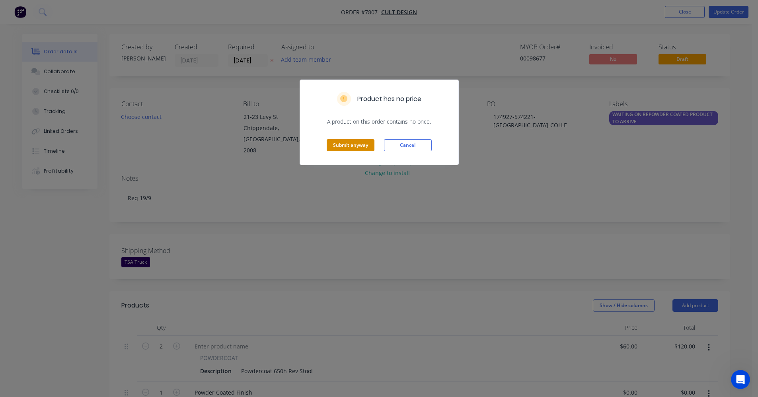
click at [341, 146] on button "Submit anyway" at bounding box center [351, 145] width 48 height 12
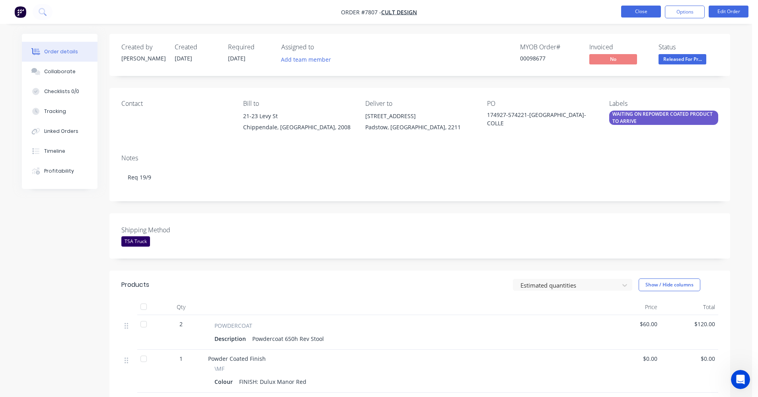
click at [605, 14] on button "Close" at bounding box center [641, 12] width 40 height 12
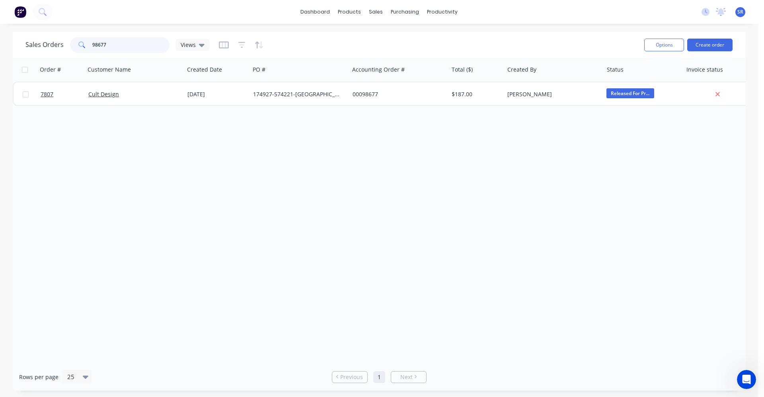
click at [123, 39] on input "98677" at bounding box center [131, 45] width 78 height 16
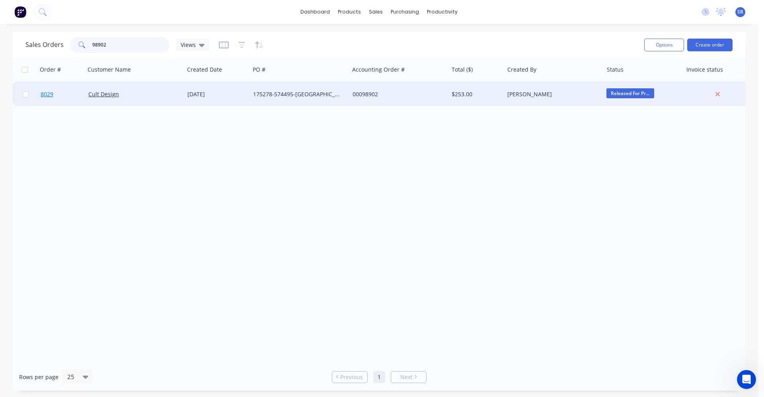
type input "98902"
click at [48, 95] on span "8029" at bounding box center [47, 94] width 13 height 8
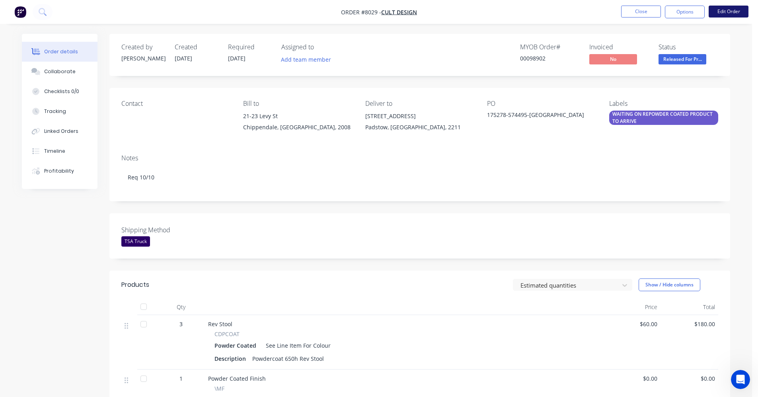
click at [605, 10] on button "Edit Order" at bounding box center [729, 12] width 40 height 12
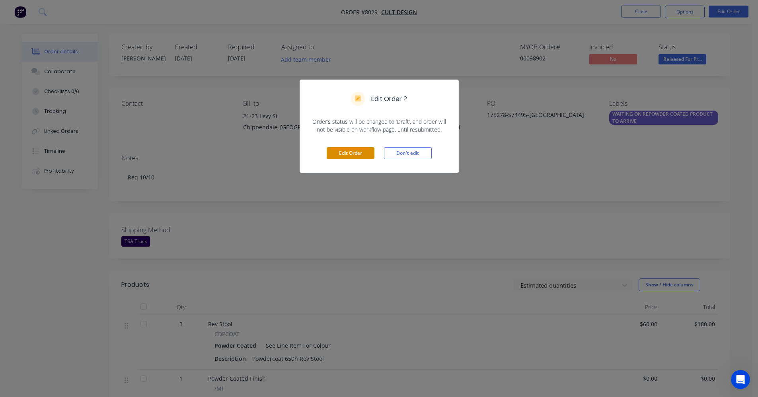
click at [349, 154] on button "Edit Order" at bounding box center [351, 153] width 48 height 12
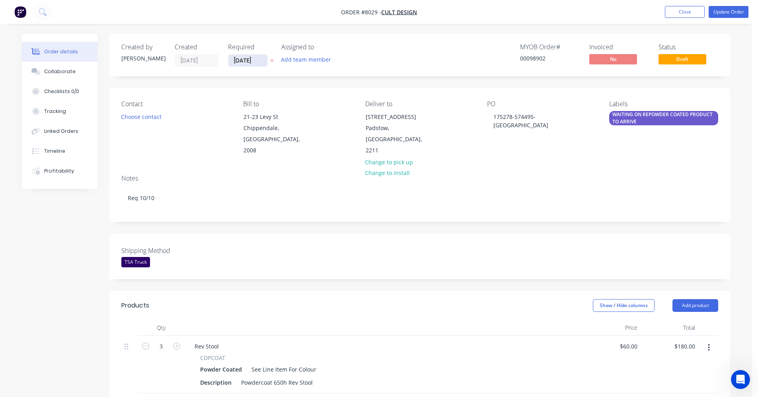
click at [260, 57] on input "[DATE]" at bounding box center [247, 61] width 39 height 12
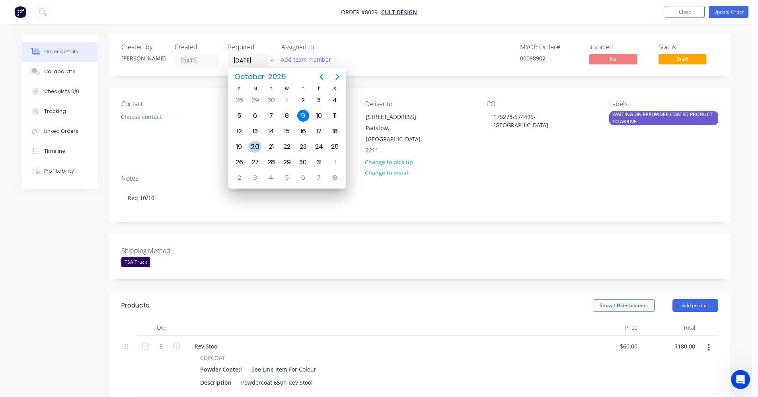
click at [255, 148] on div "20" at bounding box center [255, 147] width 12 height 12
type input "[DATE]"
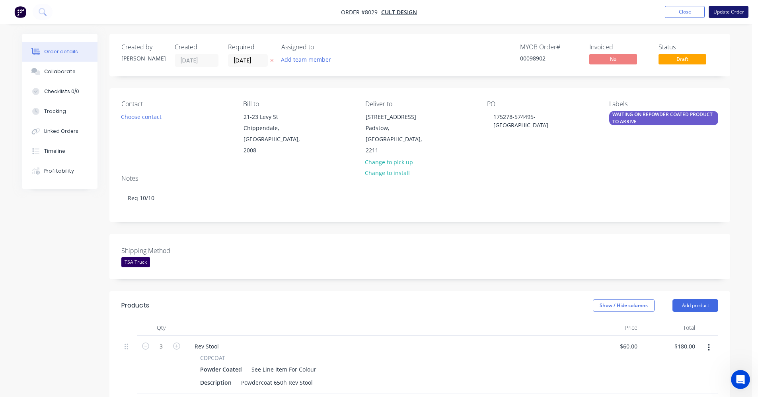
click at [605, 13] on button "Update Order" at bounding box center [729, 12] width 40 height 12
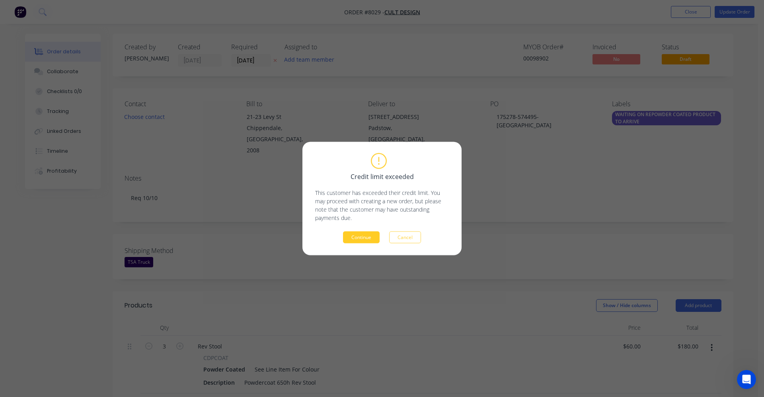
click at [359, 234] on button "Continue" at bounding box center [361, 238] width 37 height 12
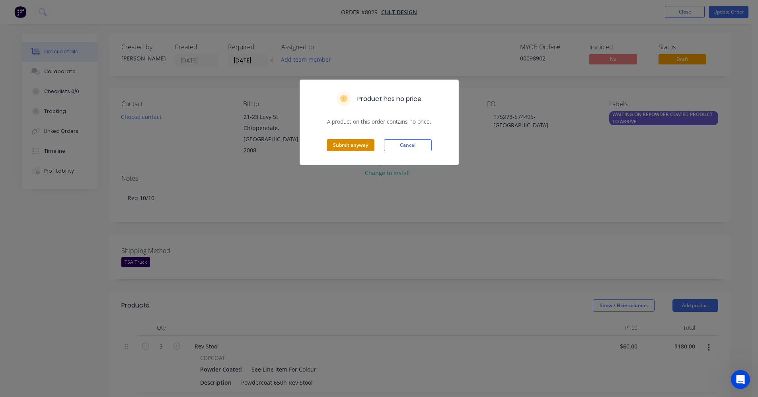
click at [342, 145] on button "Submit anyway" at bounding box center [351, 145] width 48 height 12
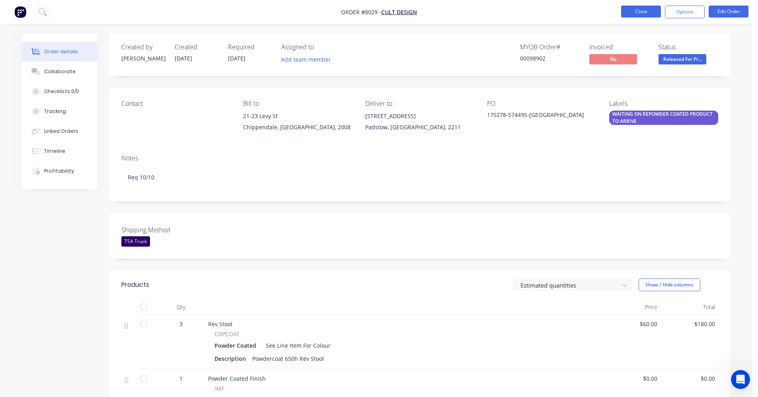
click at [605, 10] on button "Close" at bounding box center [641, 12] width 40 height 12
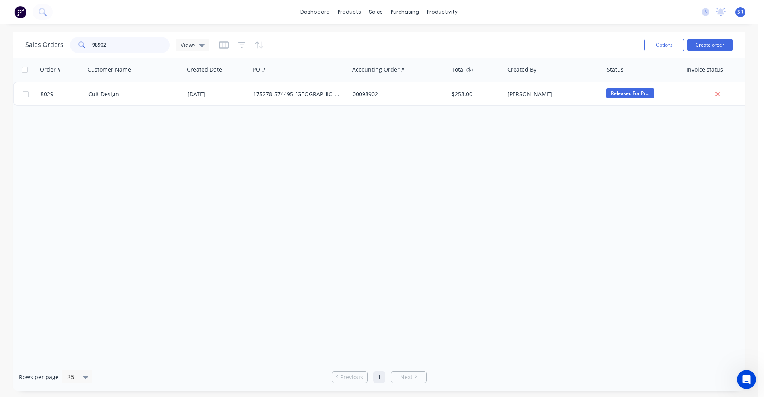
click at [119, 44] on input "98902" at bounding box center [131, 45] width 78 height 16
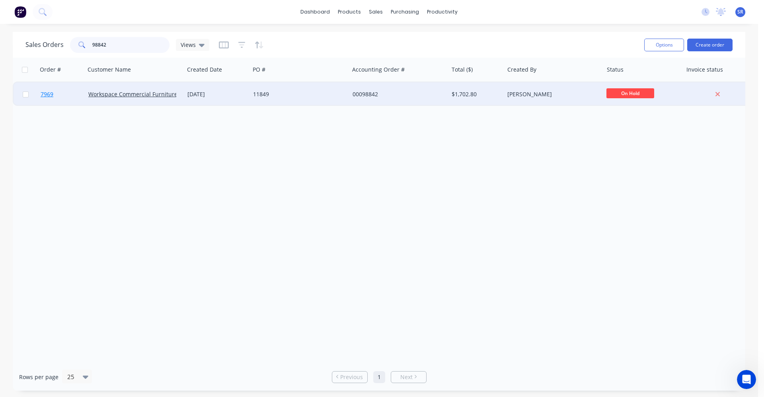
type input "98842"
click at [51, 95] on span "7969" at bounding box center [47, 94] width 13 height 8
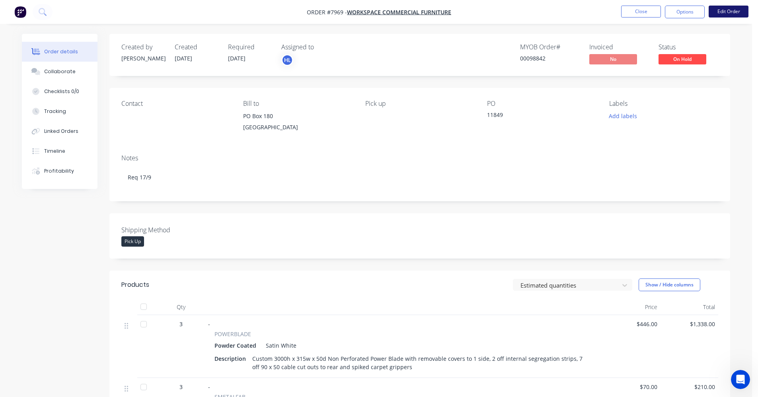
click at [605, 14] on button "Edit Order" at bounding box center [729, 12] width 40 height 12
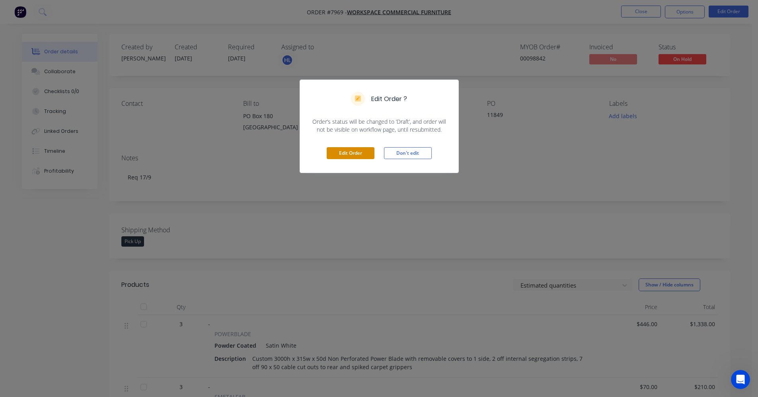
click at [359, 152] on button "Edit Order" at bounding box center [351, 153] width 48 height 12
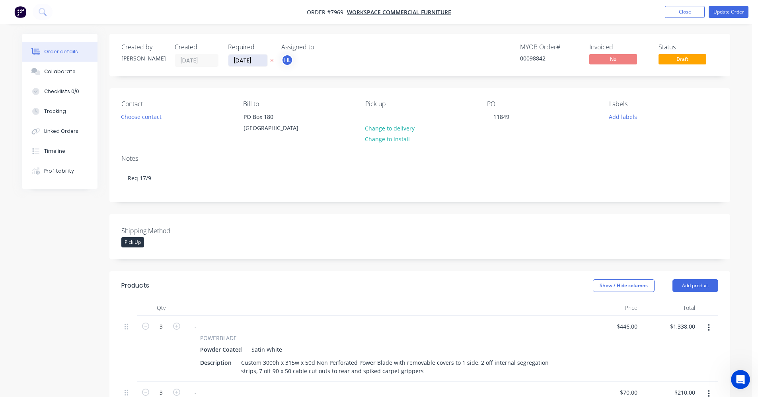
click at [259, 58] on input "[DATE]" at bounding box center [247, 61] width 39 height 12
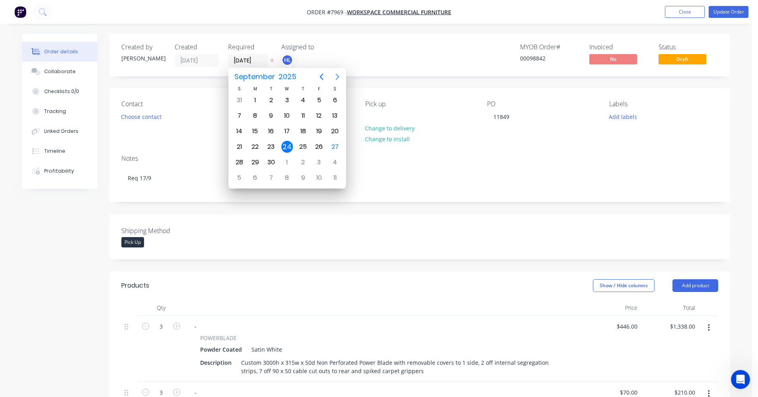
click at [338, 76] on icon "Next page" at bounding box center [337, 77] width 4 height 6
click at [253, 146] on div "20" at bounding box center [255, 147] width 12 height 12
type input "[DATE]"
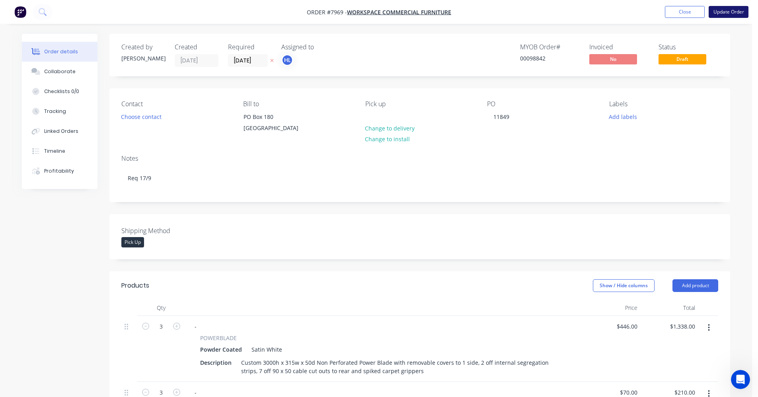
click at [605, 13] on button "Update Order" at bounding box center [729, 12] width 40 height 12
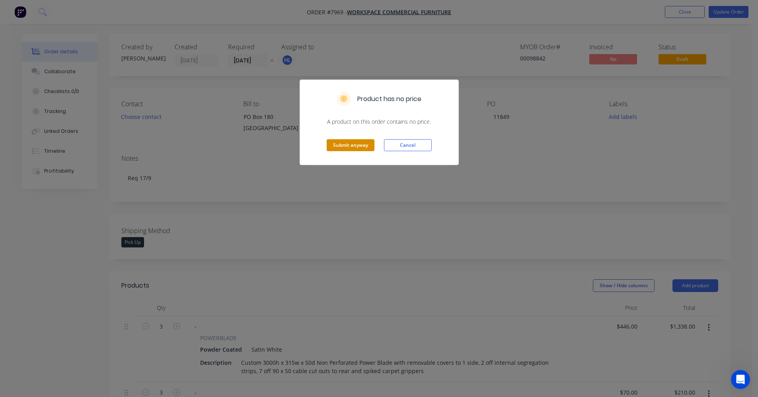
click at [348, 142] on button "Submit anyway" at bounding box center [351, 145] width 48 height 12
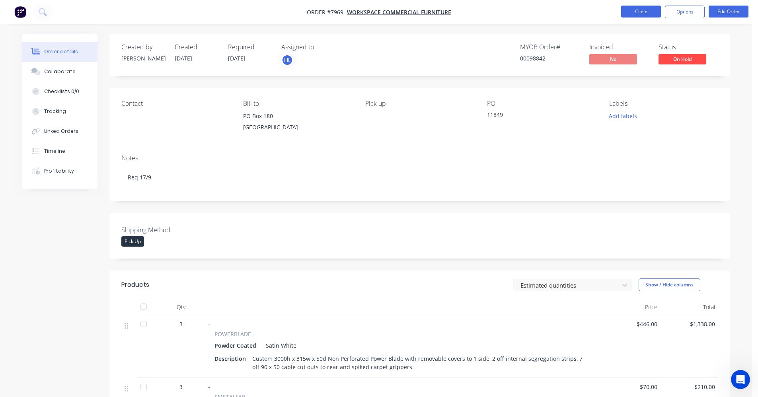
click at [605, 13] on button "Close" at bounding box center [641, 12] width 40 height 12
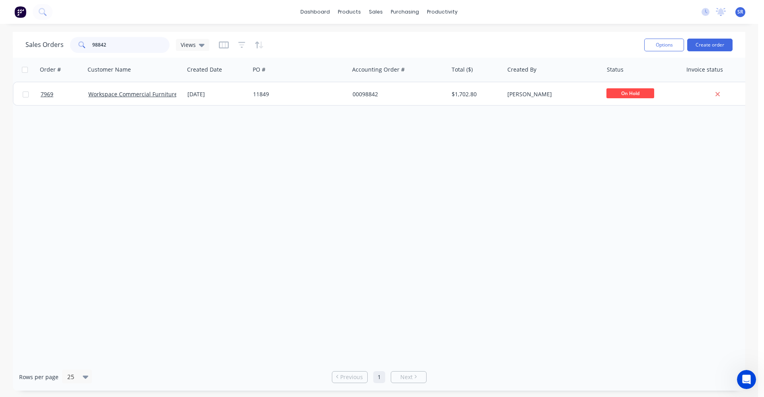
drag, startPoint x: 143, startPoint y: 40, endPoint x: 81, endPoint y: 51, distance: 62.7
click at [80, 49] on div "98842" at bounding box center [119, 45] width 99 height 16
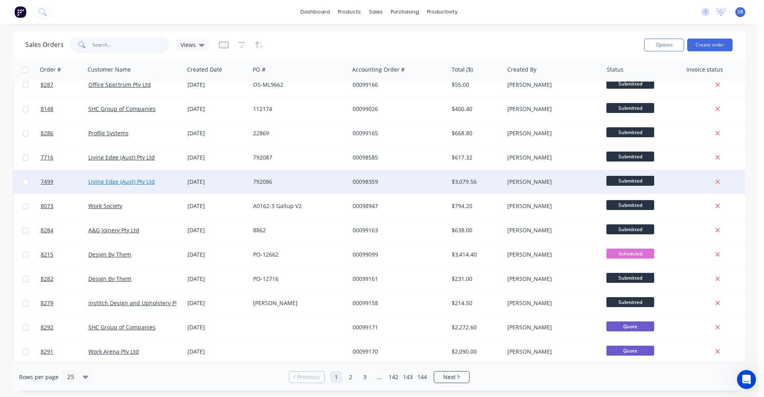
scroll to position [329, 0]
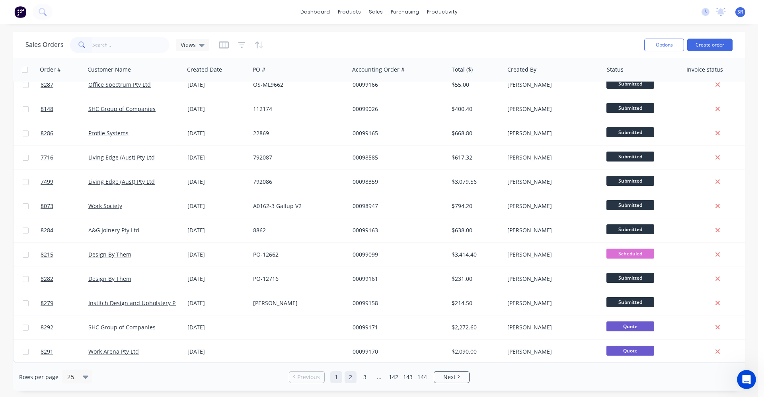
click at [355, 305] on link "2" at bounding box center [351, 377] width 12 height 12
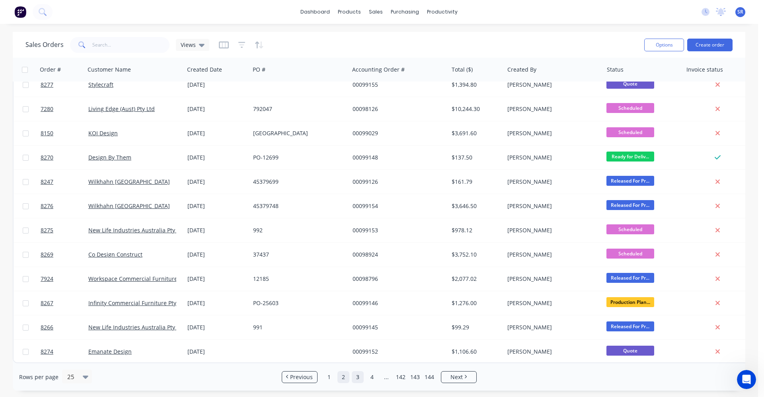
click at [356, 305] on link "3" at bounding box center [358, 377] width 12 height 12
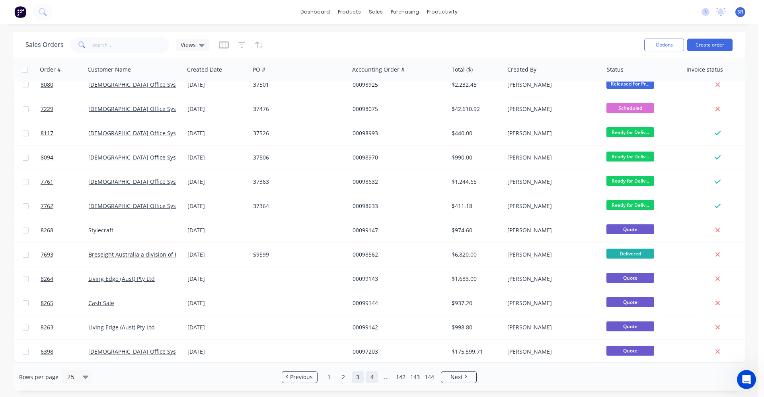
click at [373, 305] on link "4" at bounding box center [372, 377] width 12 height 12
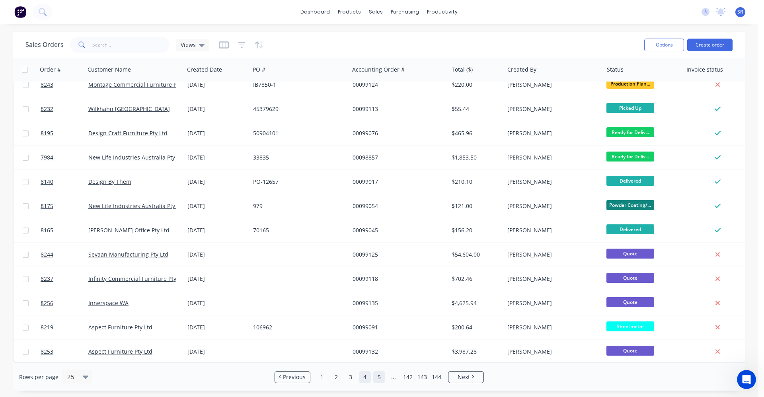
click at [379, 305] on link "5" at bounding box center [379, 377] width 12 height 12
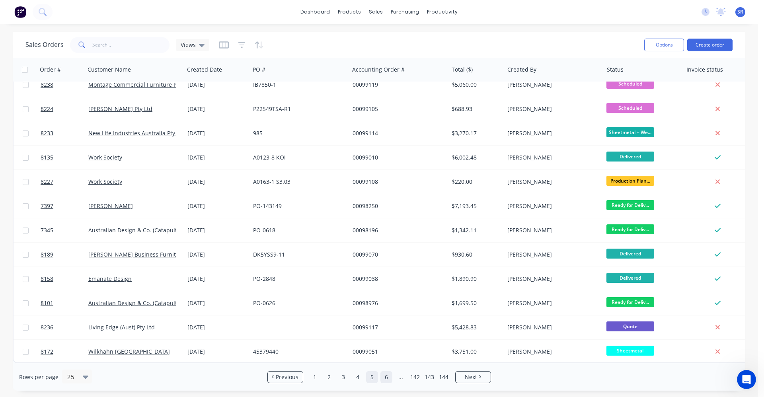
click at [388, 305] on link "6" at bounding box center [386, 377] width 12 height 12
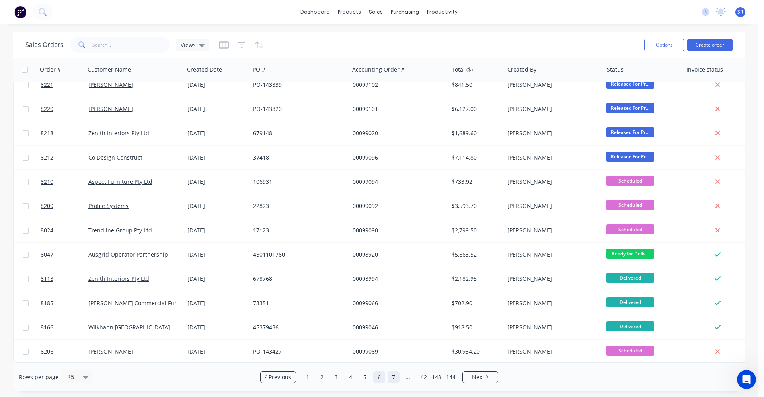
click at [397, 305] on link "7" at bounding box center [393, 377] width 12 height 12
